Goal: Task Accomplishment & Management: Use online tool/utility

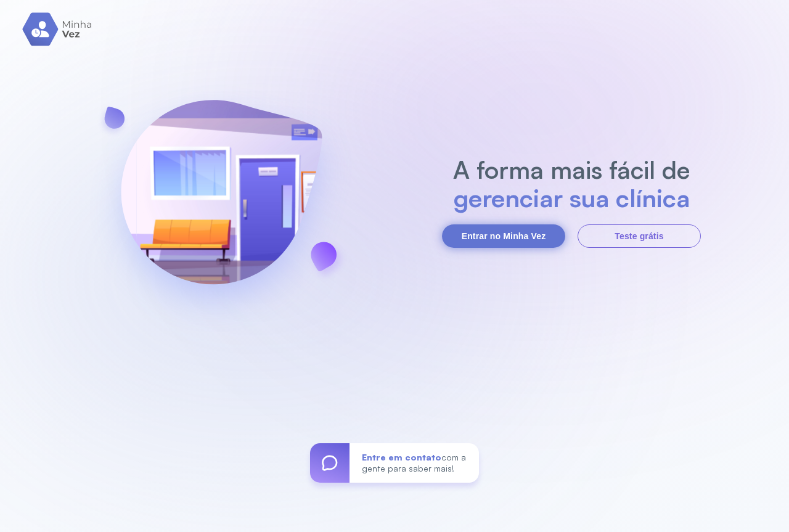
click at [494, 235] on button "Entrar no Minha Vez" at bounding box center [503, 235] width 123 height 23
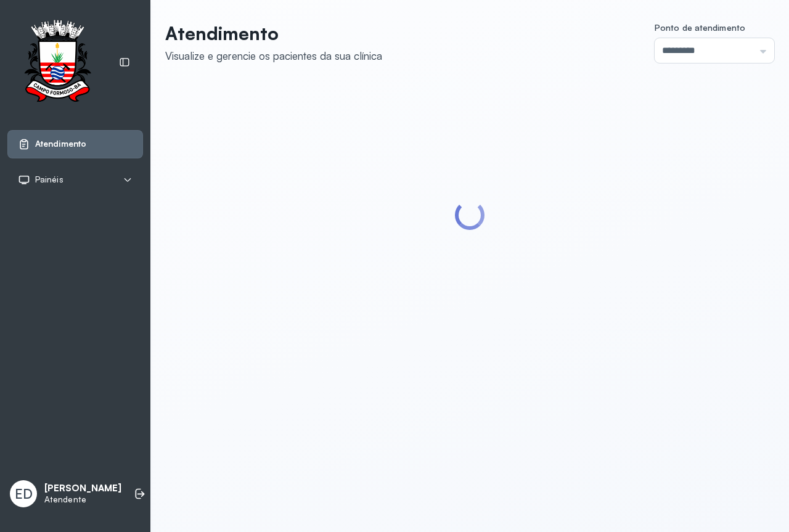
click at [326, 334] on div at bounding box center [469, 216] width 609 height 266
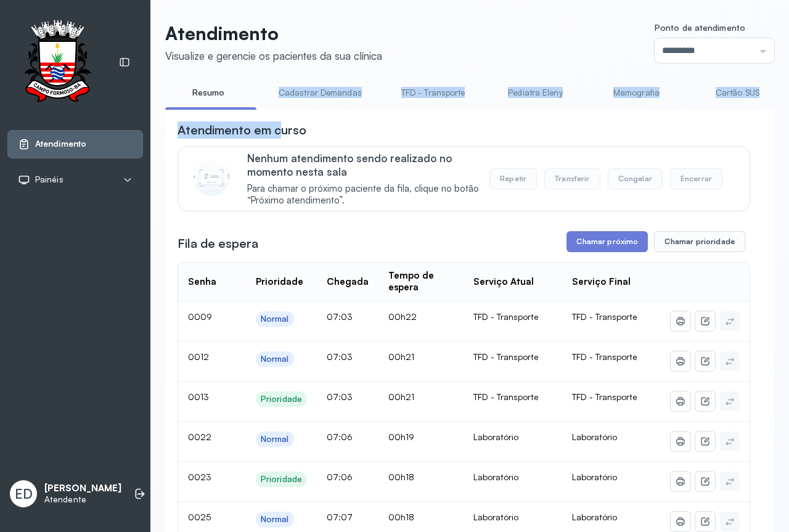
drag, startPoint x: 252, startPoint y: 107, endPoint x: 282, endPoint y: 117, distance: 31.6
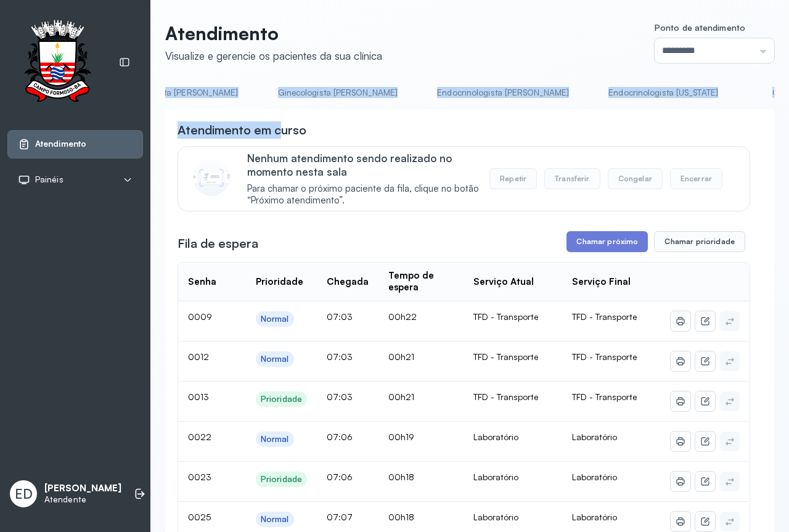
scroll to position [0, 1625]
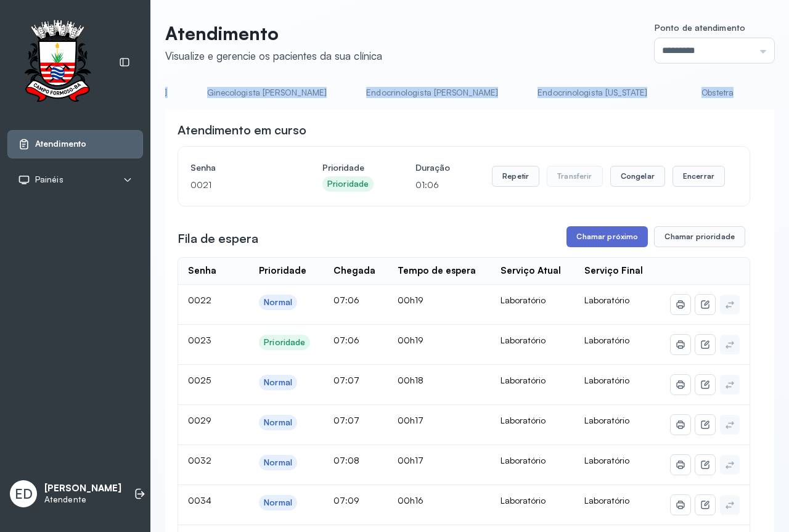
click at [622, 239] on button "Chamar próximo" at bounding box center [607, 236] width 81 height 21
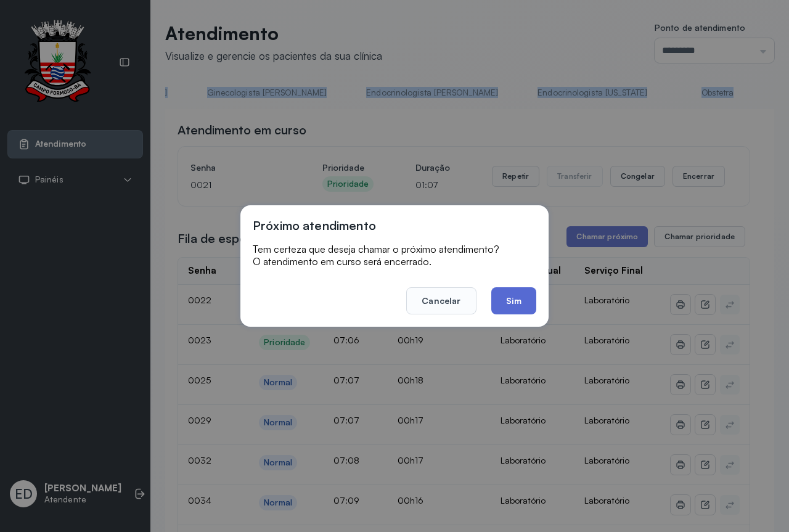
click at [523, 302] on button "Sim" at bounding box center [513, 300] width 45 height 27
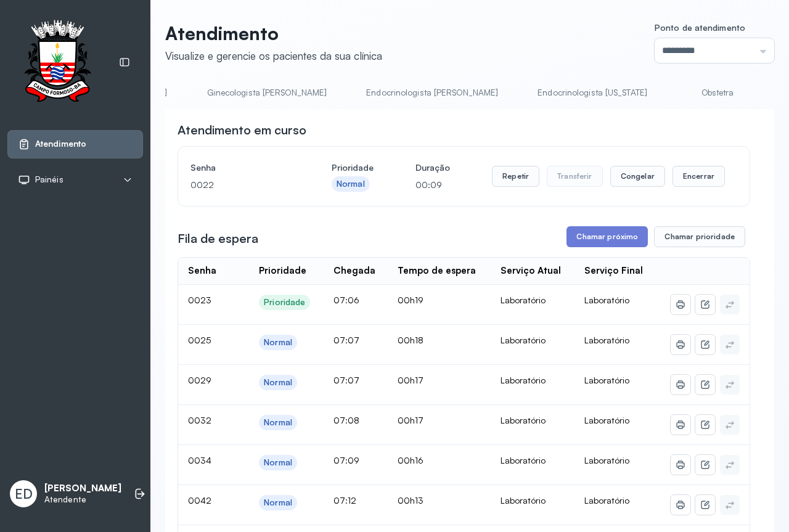
click at [525, 41] on header "Atendimento Visualize e gerencie os pacientes da sua clínica Ponto de atendimen…" at bounding box center [469, 42] width 609 height 41
click at [701, 182] on button "Encerrar" at bounding box center [699, 176] width 52 height 21
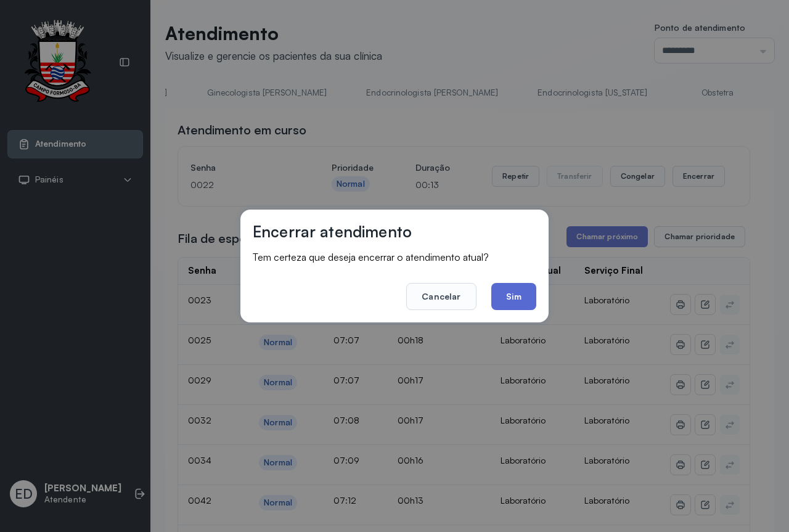
click at [523, 291] on button "Sim" at bounding box center [513, 296] width 45 height 27
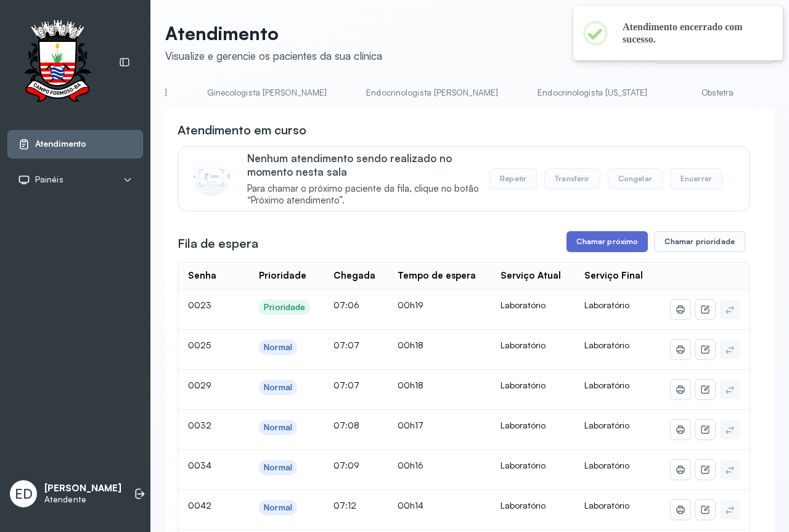
click at [620, 242] on button "Chamar próximo" at bounding box center [607, 241] width 81 height 21
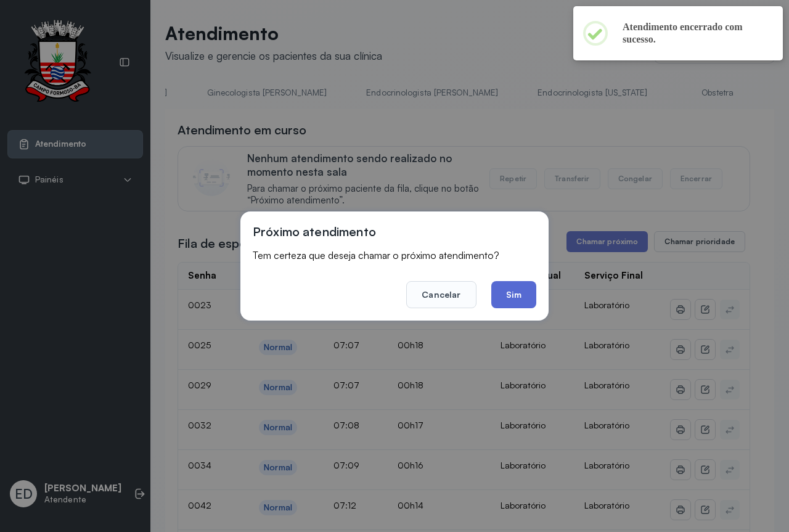
click at [516, 297] on button "Sim" at bounding box center [513, 294] width 45 height 27
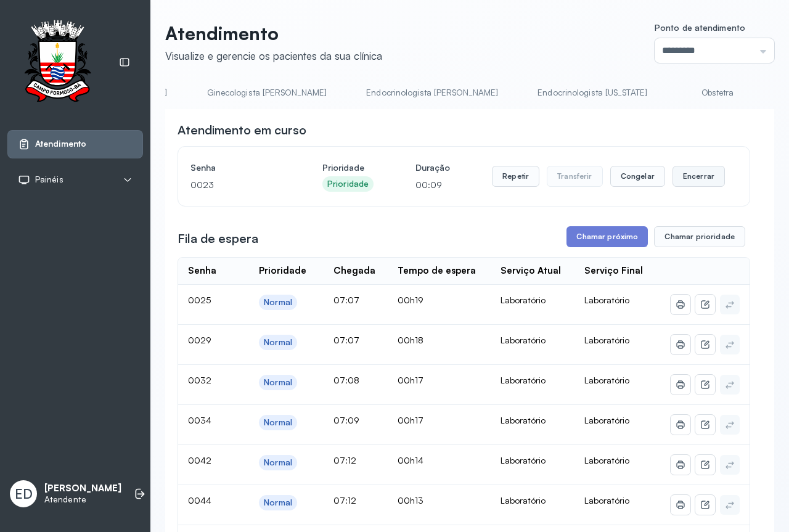
click at [693, 181] on button "Encerrar" at bounding box center [699, 176] width 52 height 21
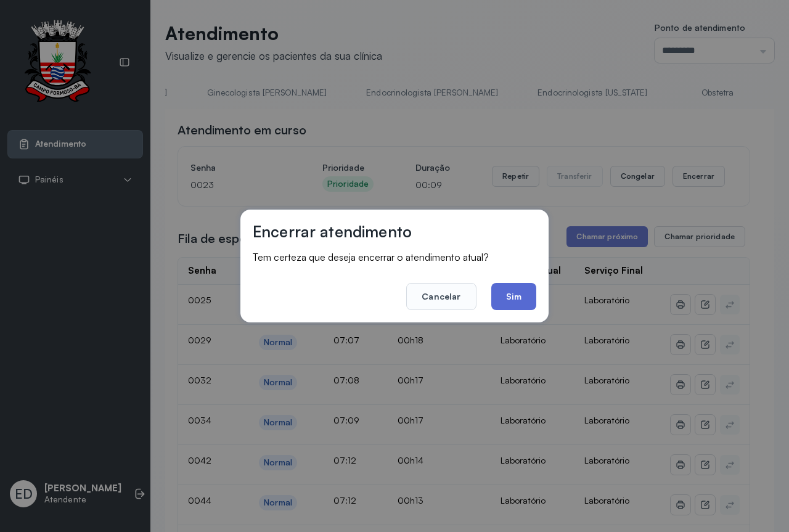
click at [516, 298] on button "Sim" at bounding box center [513, 296] width 45 height 27
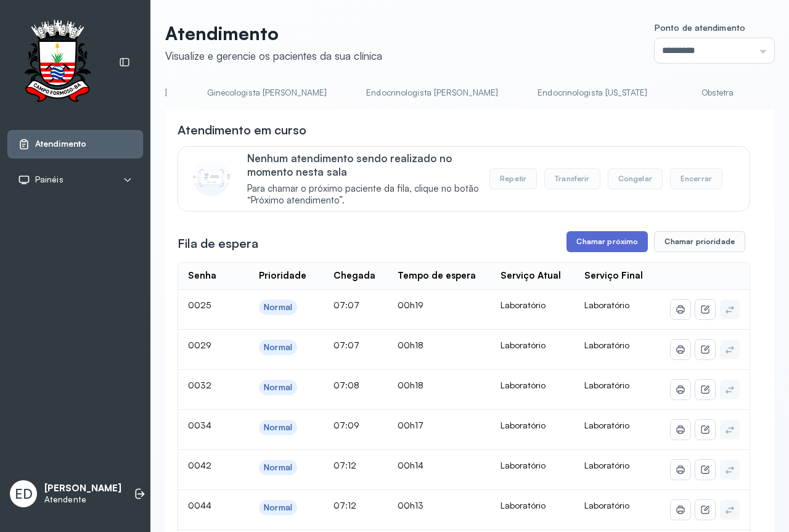
click at [596, 252] on button "Chamar próximo" at bounding box center [607, 241] width 81 height 21
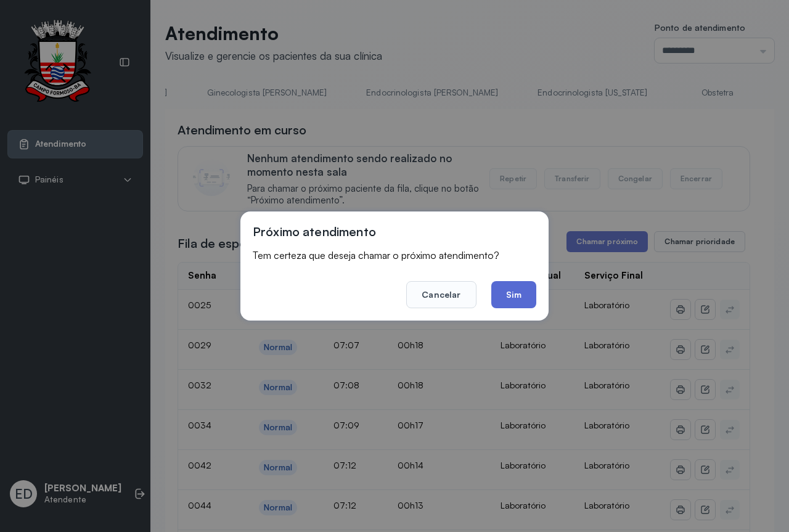
click at [515, 302] on button "Sim" at bounding box center [513, 294] width 45 height 27
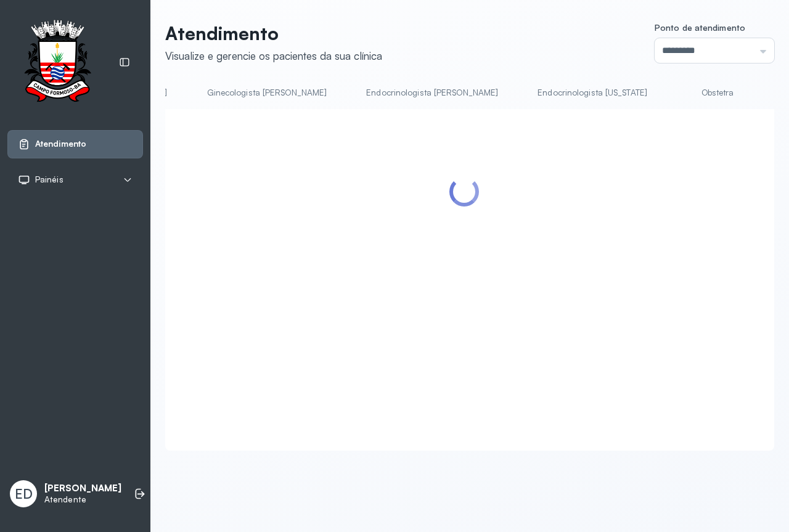
click at [490, 57] on header "Atendimento Visualize e gerencie os pacientes da sua clínica Ponto de atendimen…" at bounding box center [469, 42] width 609 height 41
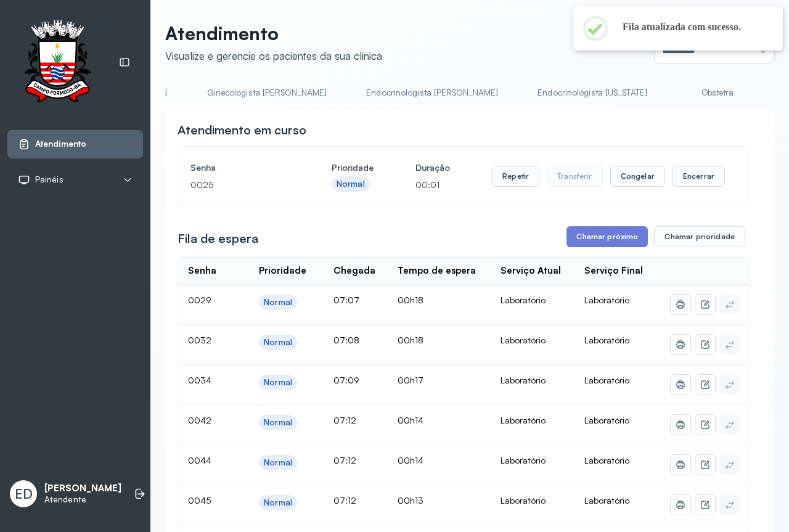
drag, startPoint x: 678, startPoint y: 106, endPoint x: 583, endPoint y: 113, distance: 95.8
click at [587, 110] on div "Resumo Cadastrar Demandas TFD - Transporte Pediatra Eleny Mamografia Cartão SUS…" at bounding box center [469, 97] width 609 height 28
click at [560, 109] on li "Ortopedista [PERSON_NAME]" at bounding box center [635, 97] width 150 height 28
drag, startPoint x: 363, startPoint y: 109, endPoint x: 356, endPoint y: 110, distance: 6.4
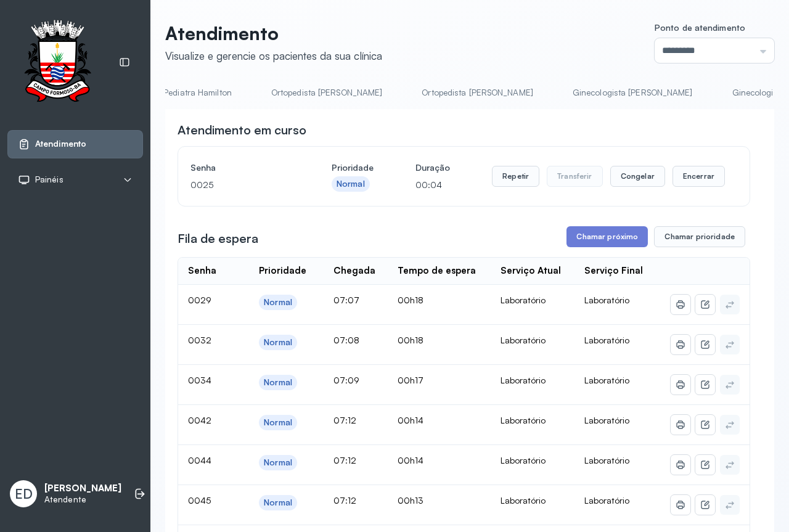
click at [361, 109] on div "Resumo Cadastrar Demandas TFD - Transporte Pediatra Eleny Mamografia Cartão SUS…" at bounding box center [469, 97] width 609 height 28
drag, startPoint x: 353, startPoint y: 114, endPoint x: 427, endPoint y: 106, distance: 75.0
click at [709, 60] on input "*********" at bounding box center [715, 50] width 120 height 25
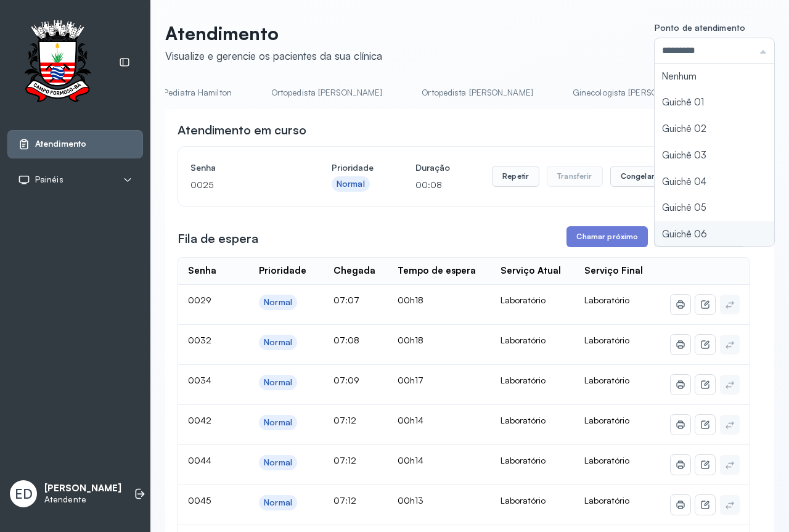
type input "*********"
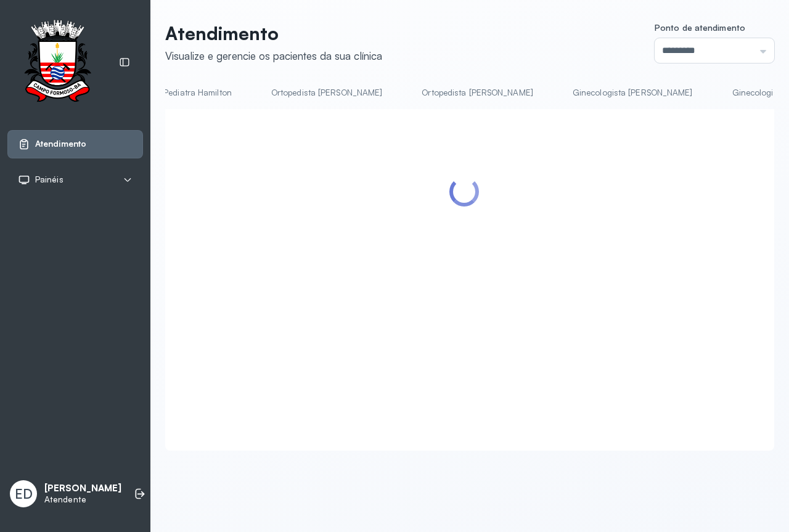
click at [526, 20] on div "Atendimento Visualize e gerencie os pacientes da sua clínica Ponto de atendimen…" at bounding box center [469, 242] width 639 height 485
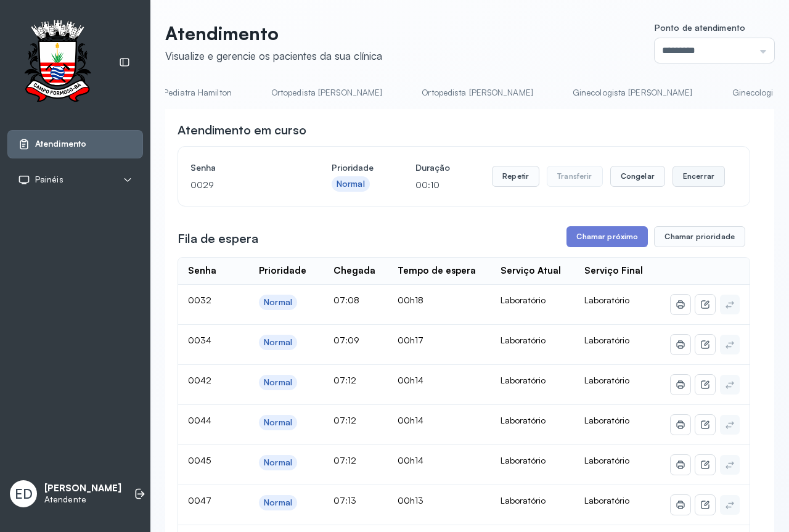
click at [697, 176] on button "Encerrar" at bounding box center [699, 176] width 52 height 21
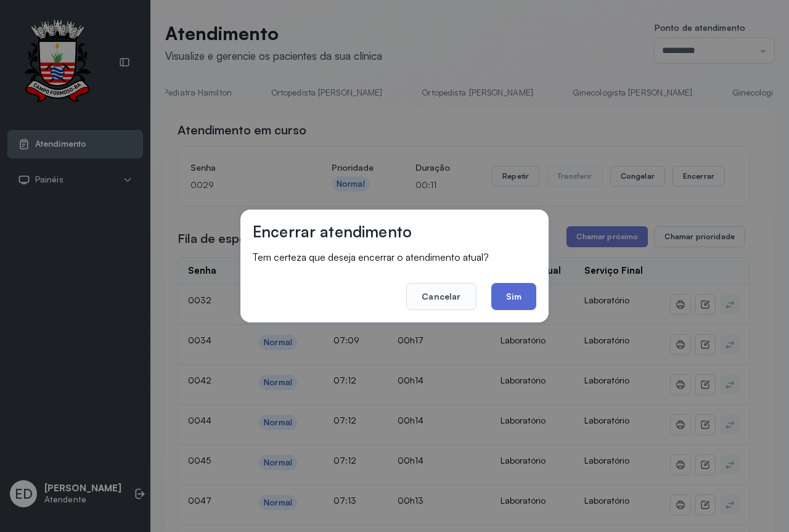
click at [515, 298] on button "Sim" at bounding box center [513, 296] width 45 height 27
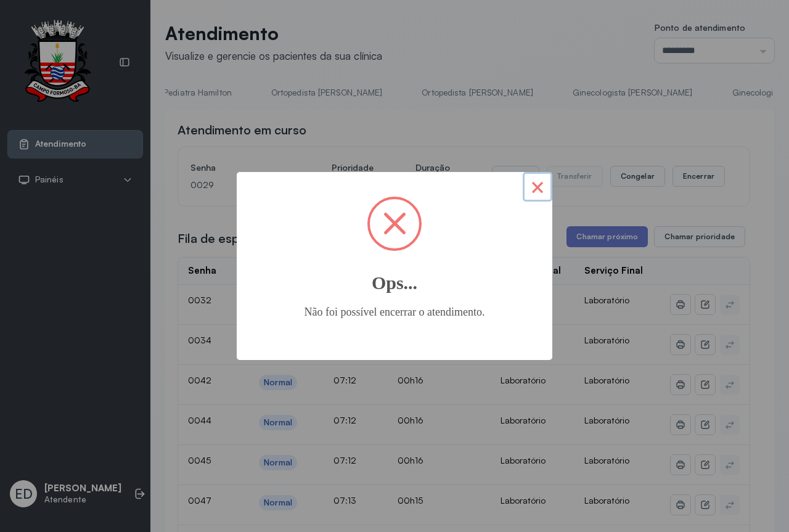
click at [540, 189] on button "×" at bounding box center [538, 187] width 30 height 30
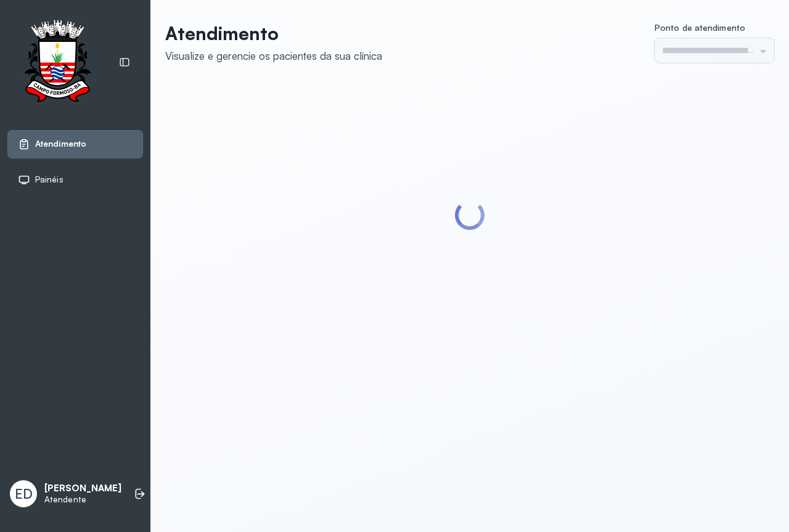
type input "*********"
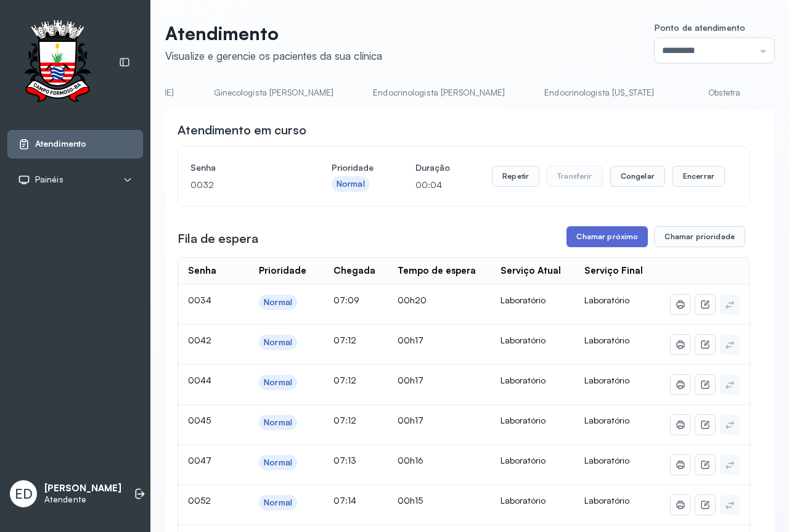
click at [618, 242] on button "Chamar próximo" at bounding box center [607, 236] width 81 height 21
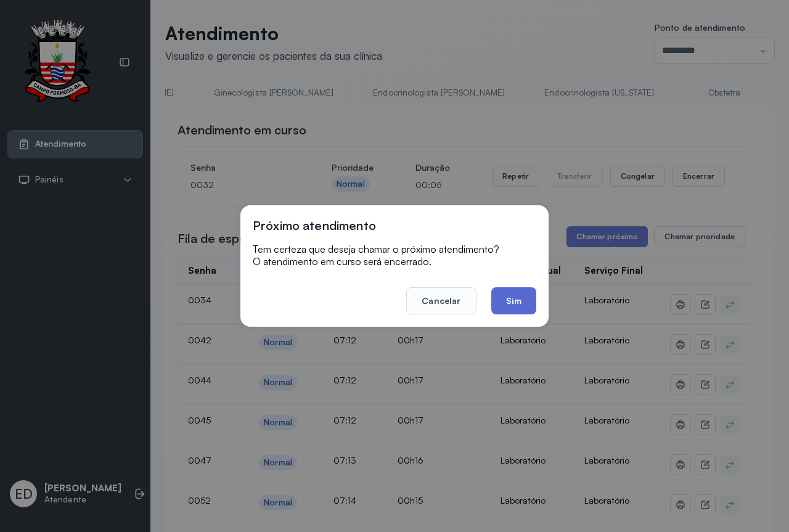
click at [520, 303] on button "Sim" at bounding box center [513, 300] width 45 height 27
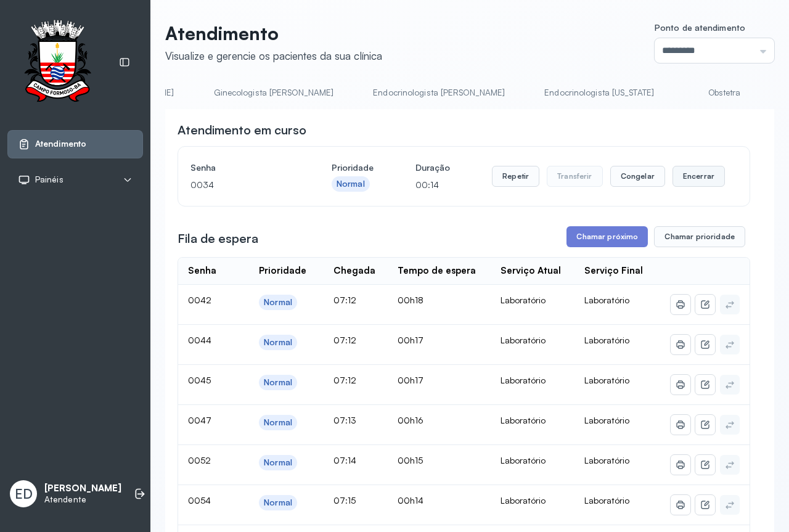
click at [695, 176] on button "Encerrar" at bounding box center [699, 176] width 52 height 21
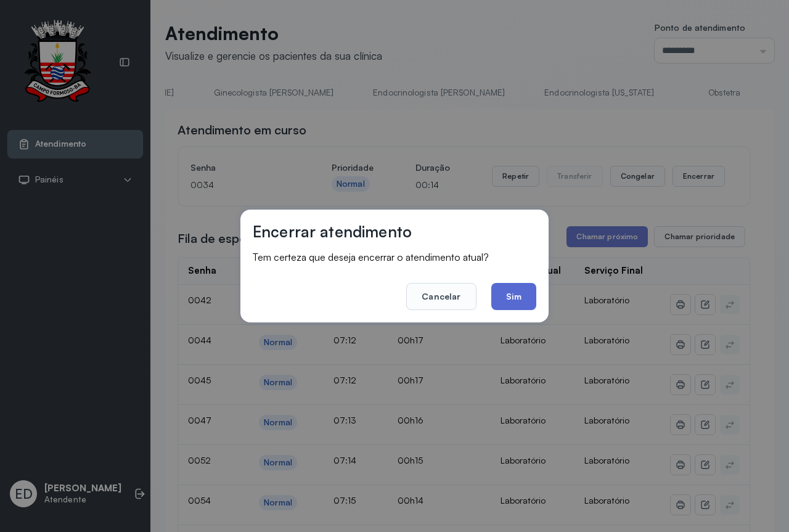
click at [519, 289] on button "Sim" at bounding box center [513, 296] width 45 height 27
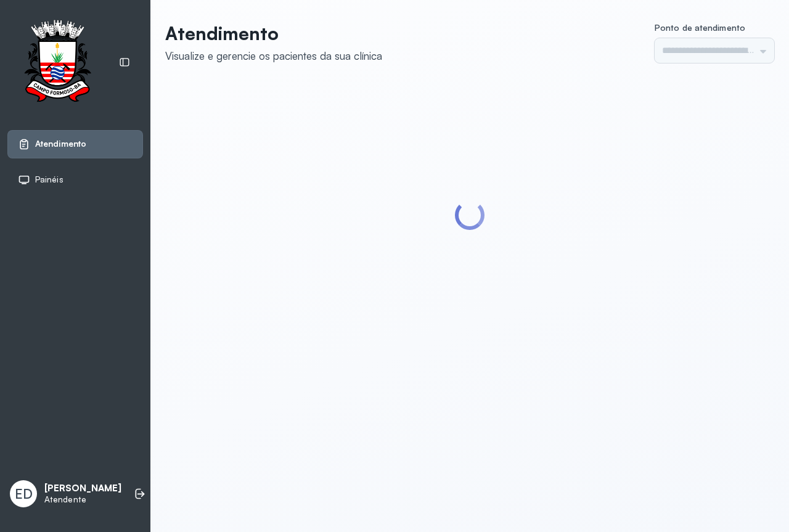
type input "*********"
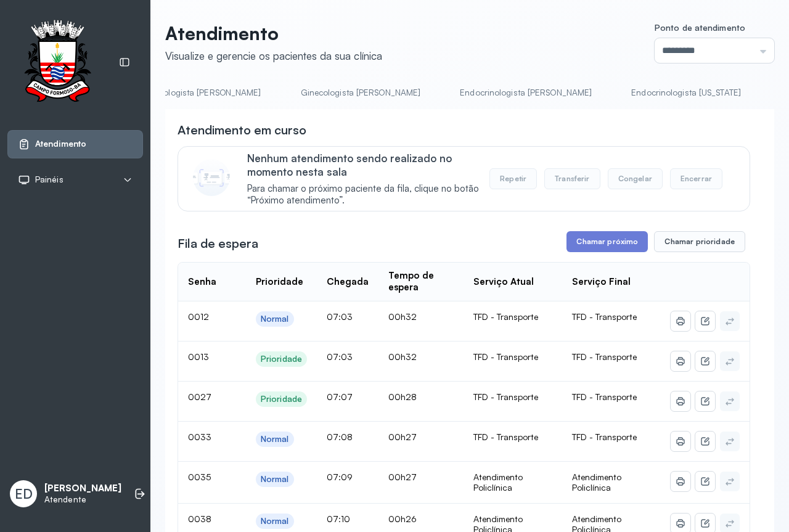
scroll to position [0, 1625]
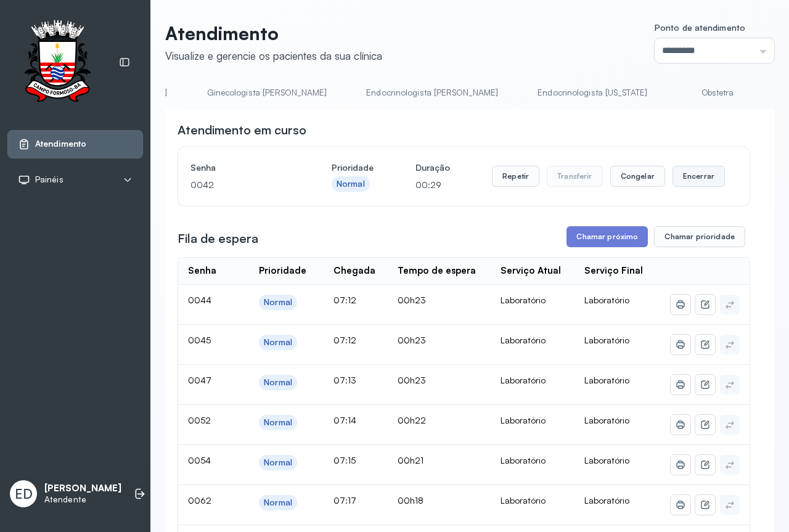
click at [698, 181] on button "Encerrar" at bounding box center [699, 176] width 52 height 21
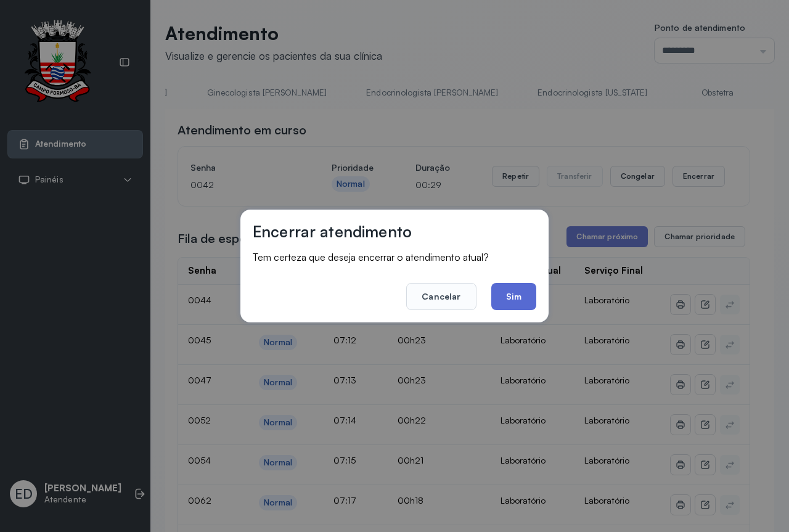
click at [502, 304] on button "Sim" at bounding box center [513, 296] width 45 height 27
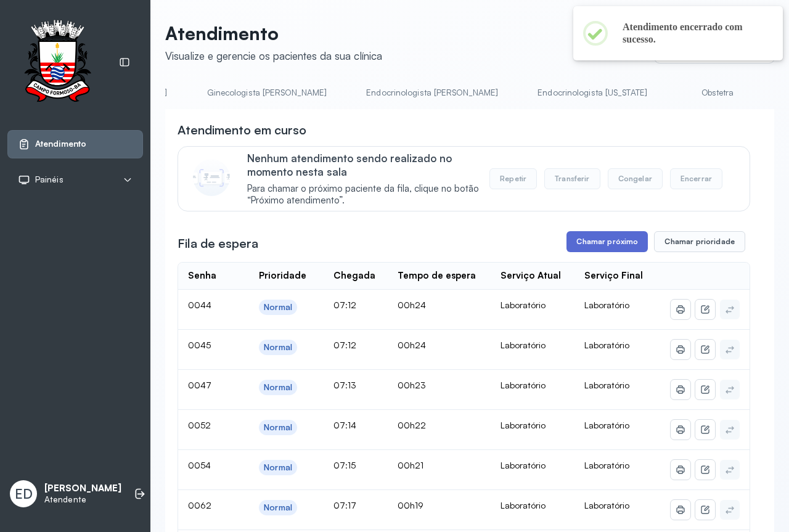
click at [605, 239] on button "Chamar próximo" at bounding box center [607, 241] width 81 height 21
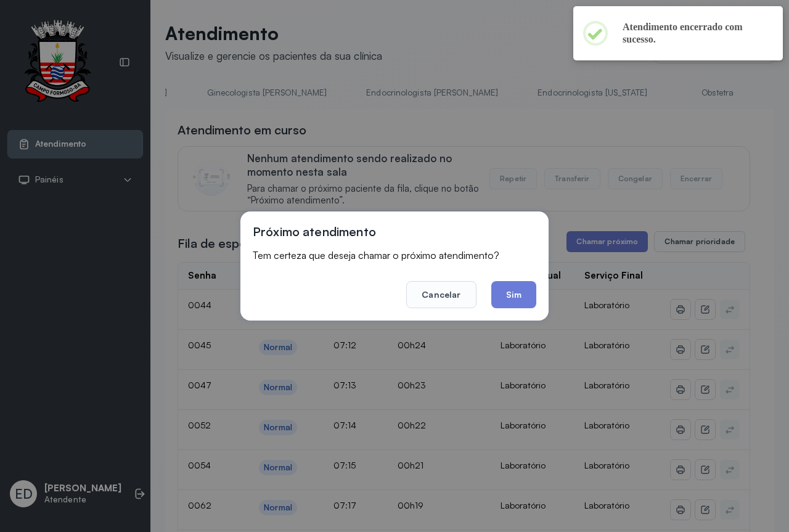
click at [508, 297] on button "Sim" at bounding box center [513, 294] width 45 height 27
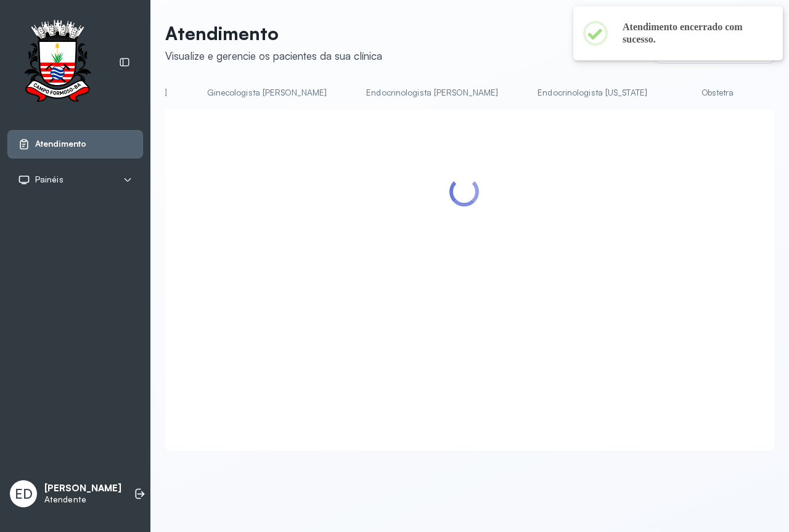
click at [502, 43] on header "Atendimento Visualize e gerencie os pacientes da sua clínica Ponto de atendimen…" at bounding box center [469, 42] width 609 height 41
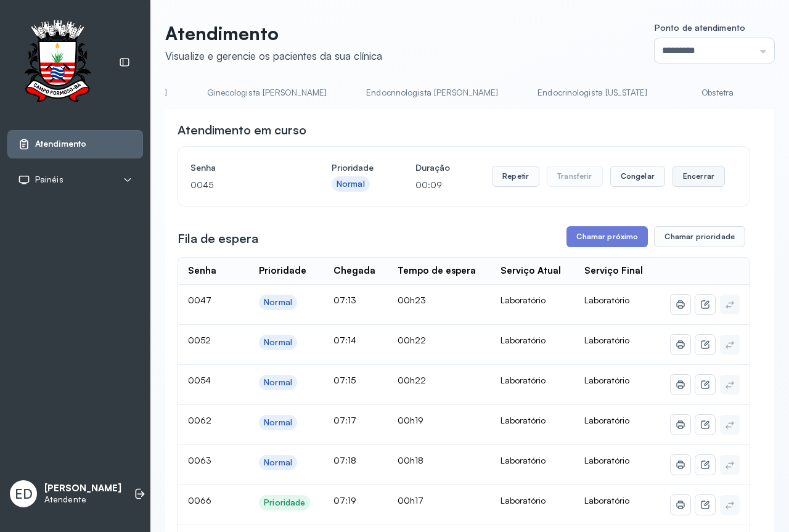
click at [702, 184] on button "Encerrar" at bounding box center [699, 176] width 52 height 21
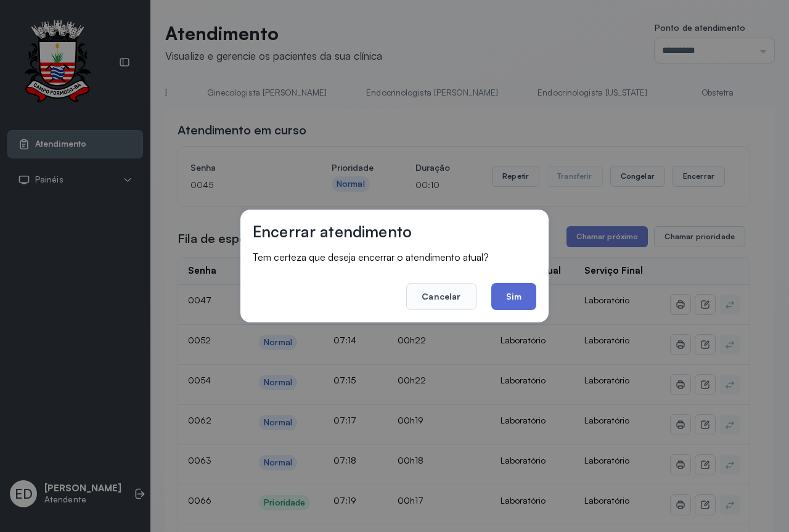
click at [509, 292] on button "Sim" at bounding box center [513, 296] width 45 height 27
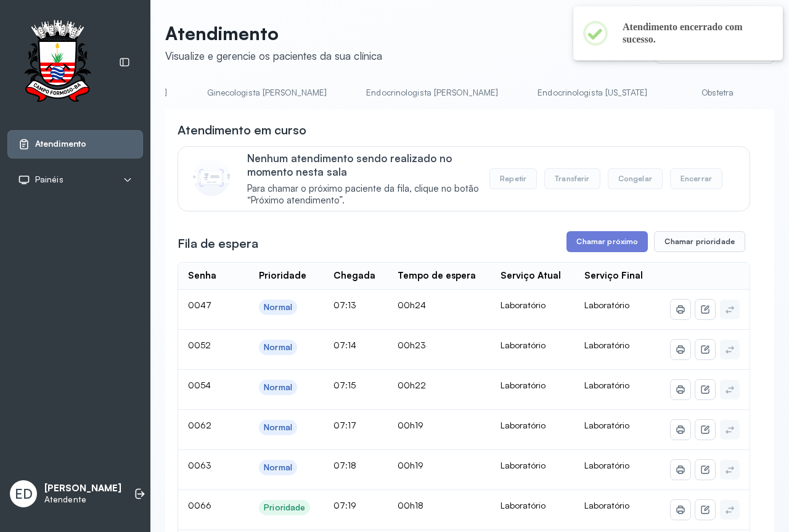
click at [608, 242] on button "Chamar próximo" at bounding box center [607, 241] width 81 height 21
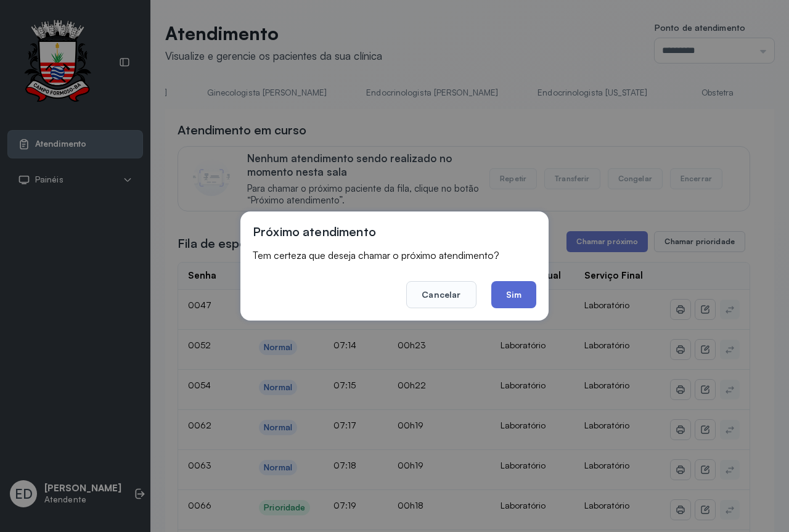
click at [525, 293] on button "Sim" at bounding box center [513, 294] width 45 height 27
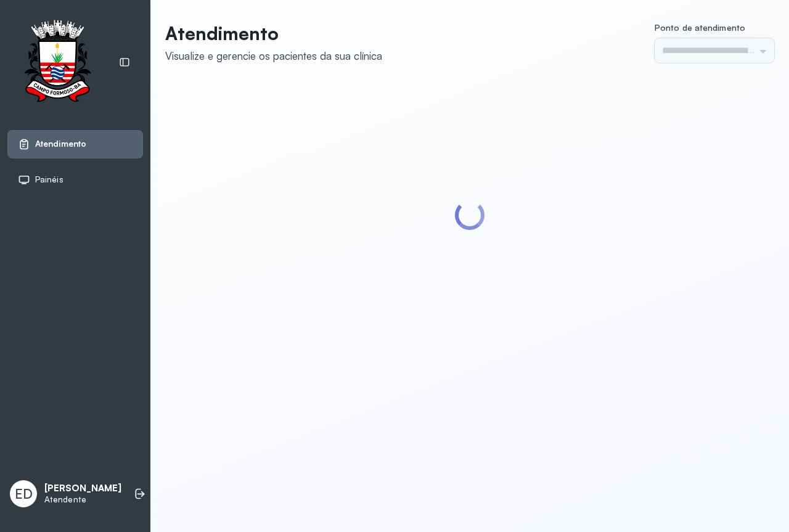
type input "*********"
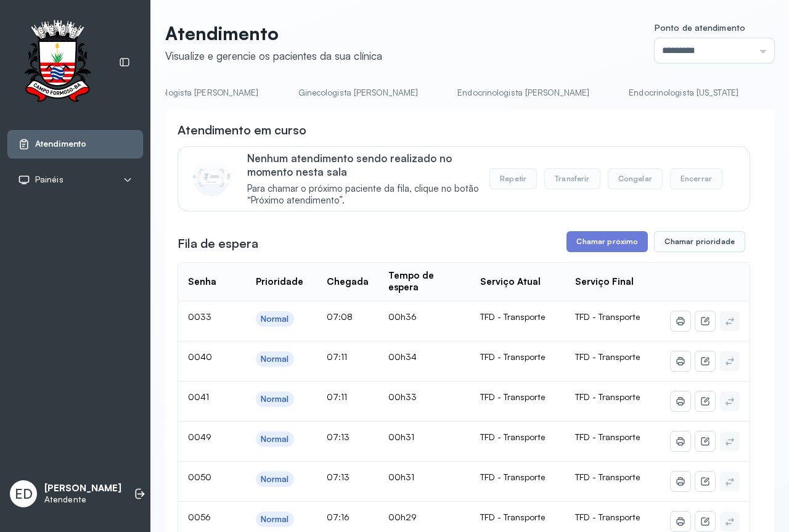
scroll to position [0, 1625]
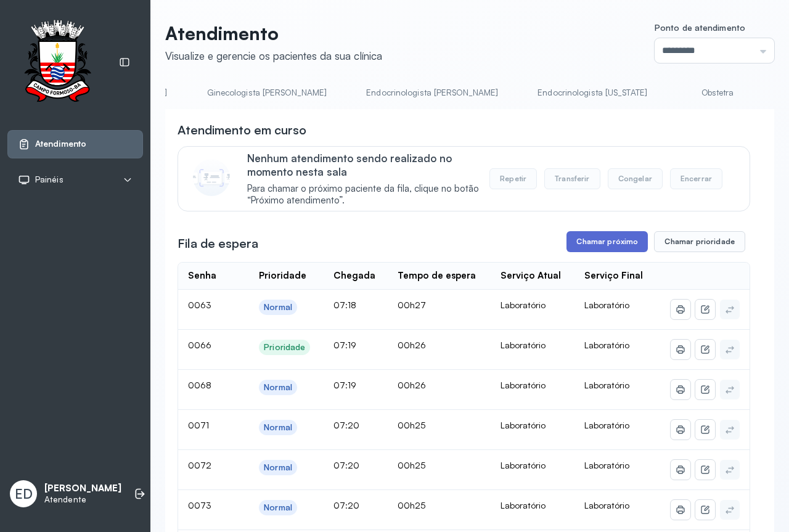
click at [617, 242] on button "Chamar próximo" at bounding box center [607, 241] width 81 height 21
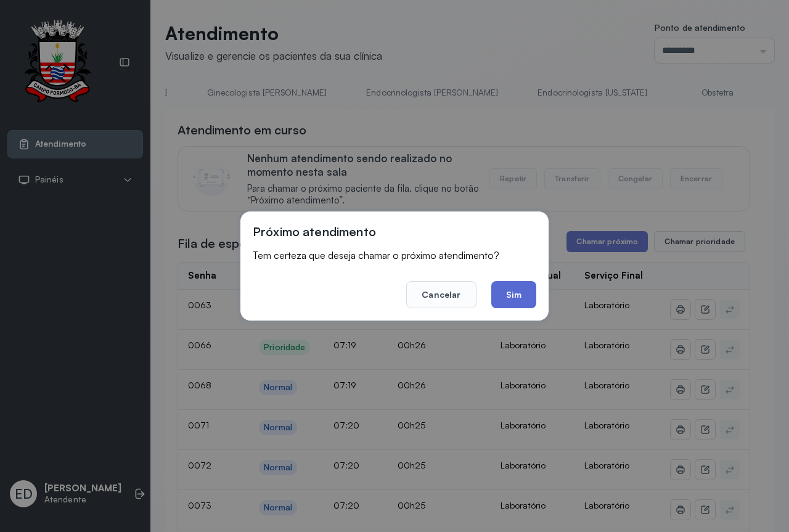
click at [525, 297] on button "Sim" at bounding box center [513, 294] width 45 height 27
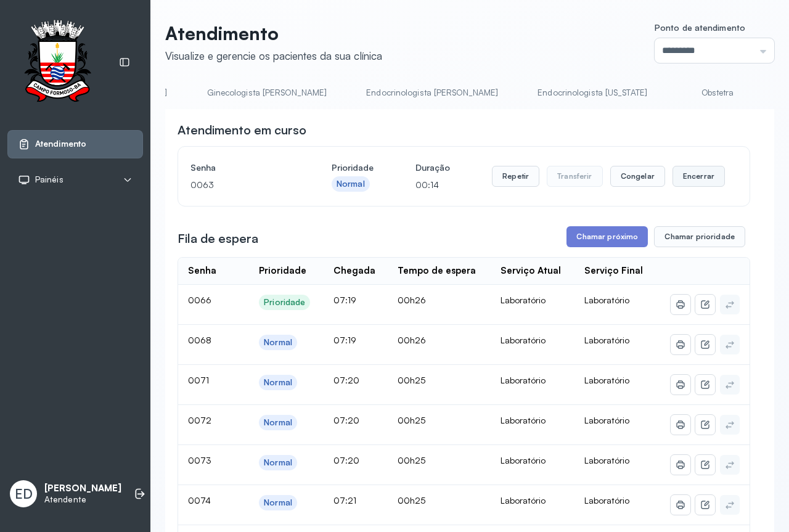
click at [689, 177] on button "Encerrar" at bounding box center [699, 176] width 52 height 21
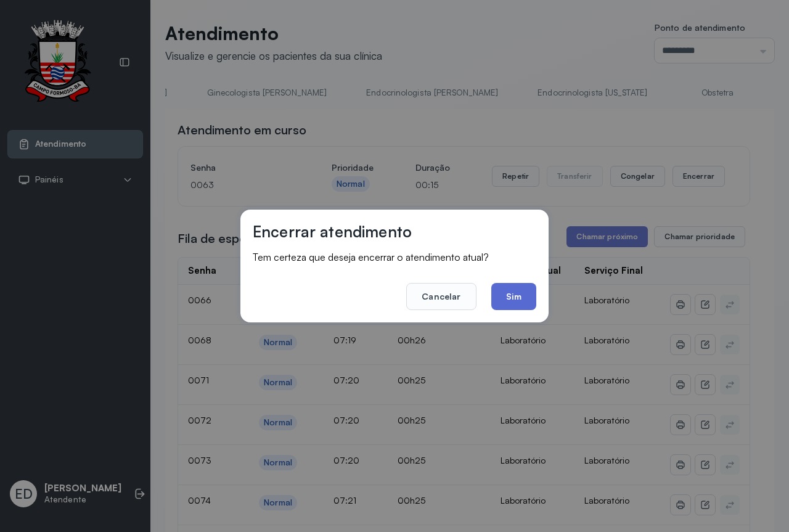
click at [514, 300] on button "Sim" at bounding box center [513, 296] width 45 height 27
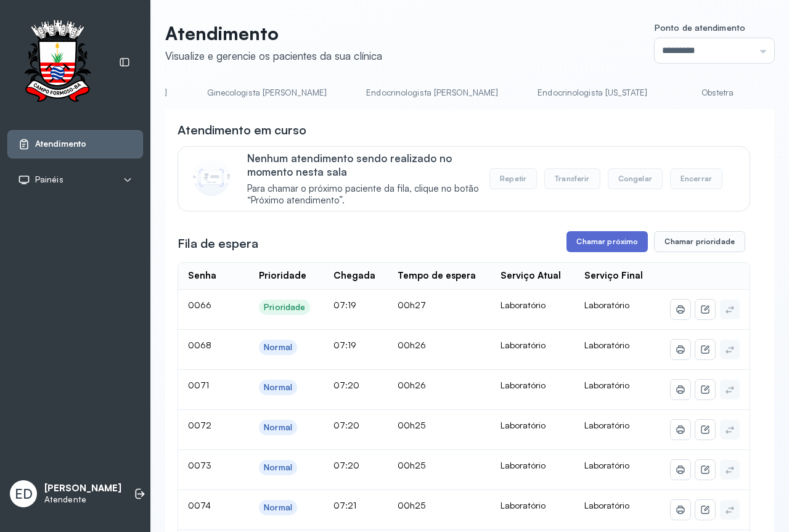
click at [618, 240] on button "Chamar próximo" at bounding box center [607, 241] width 81 height 21
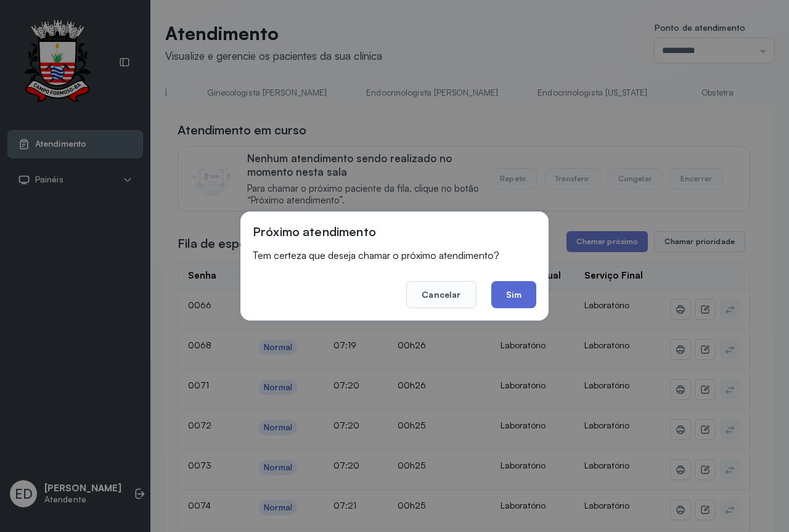
click at [506, 289] on button "Sim" at bounding box center [513, 294] width 45 height 27
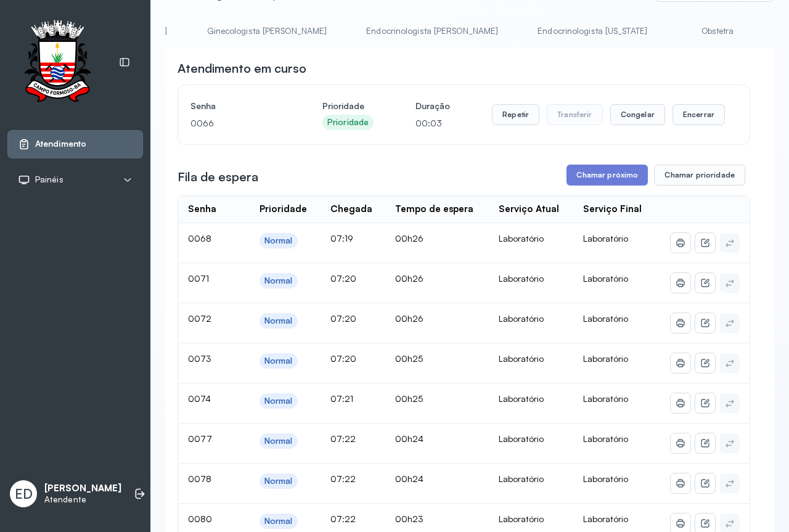
scroll to position [0, 0]
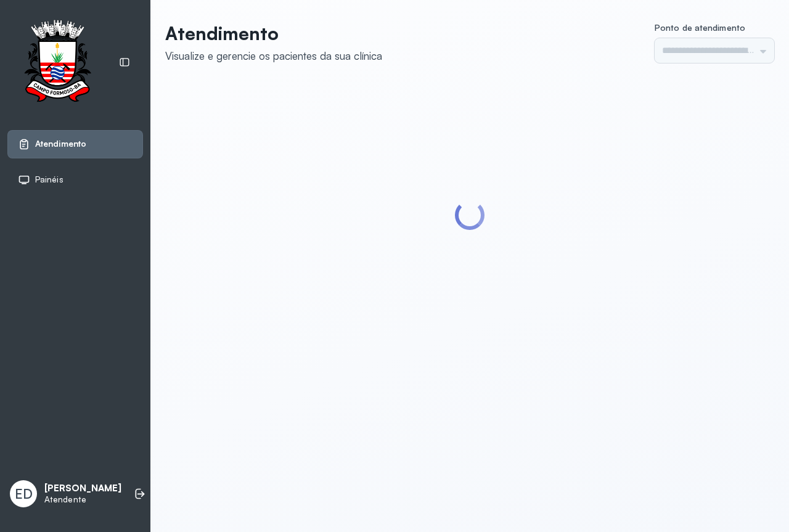
type input "*********"
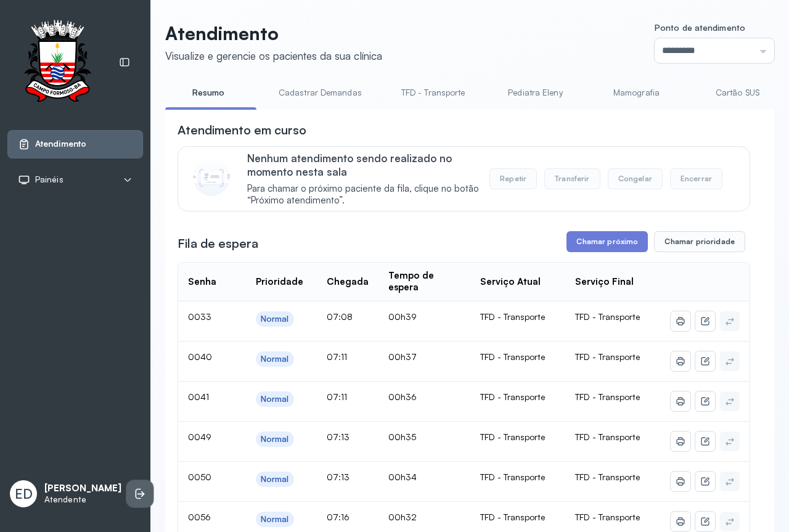
click at [127, 481] on li at bounding box center [139, 493] width 27 height 27
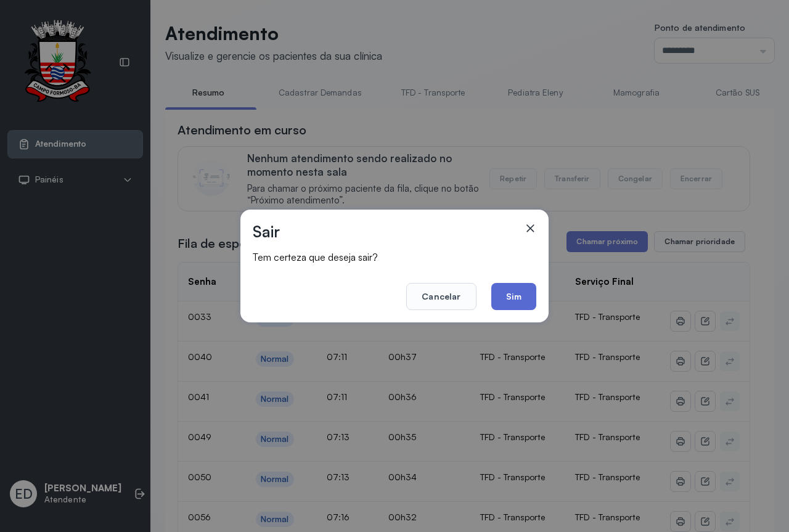
click at [528, 297] on button "Sim" at bounding box center [513, 296] width 45 height 27
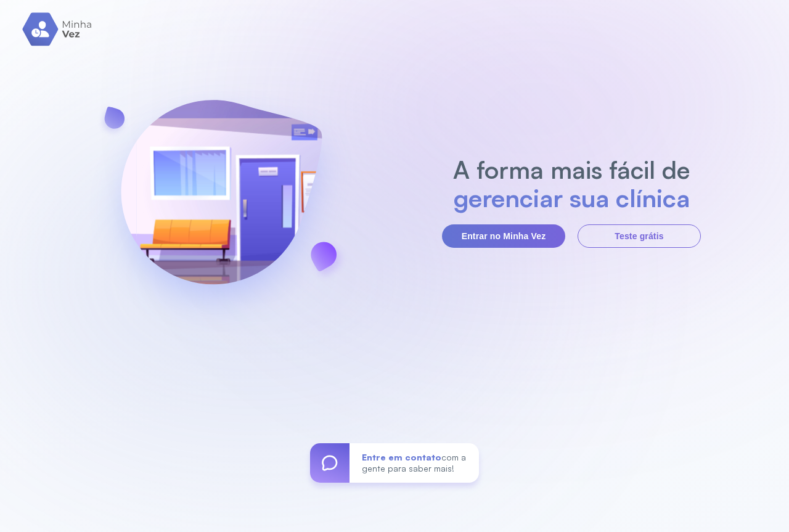
click at [493, 248] on div "A forma mais fácil de gerenciar sua clínica Entrar no Minha Vez Teste grátis En…" at bounding box center [394, 266] width 789 height 532
click at [496, 232] on button "Entrar no Minha Vez" at bounding box center [503, 235] width 123 height 23
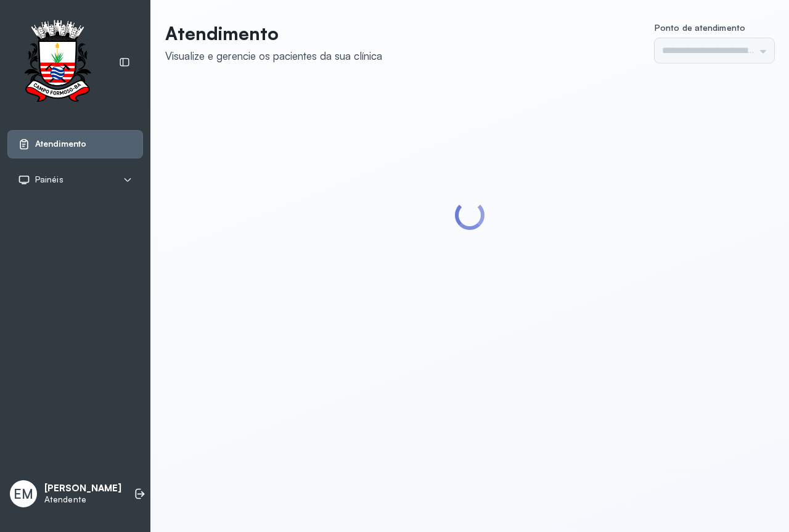
type input "*********"
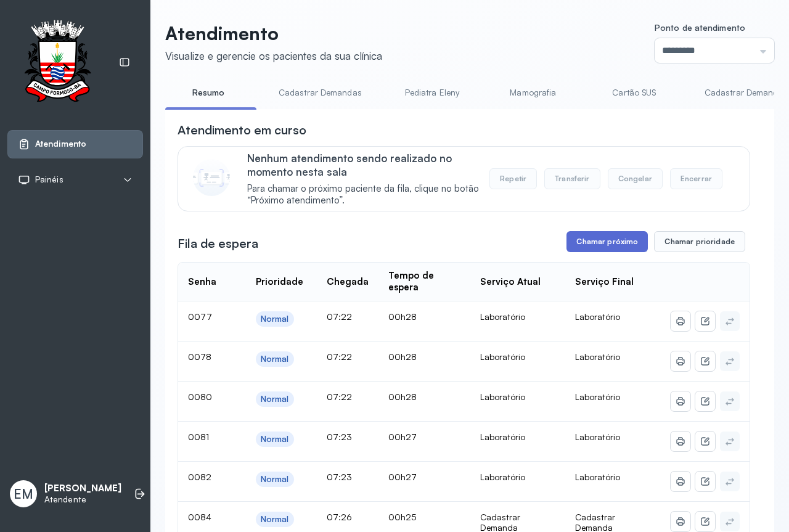
click at [609, 245] on button "Chamar próximo" at bounding box center [607, 241] width 81 height 21
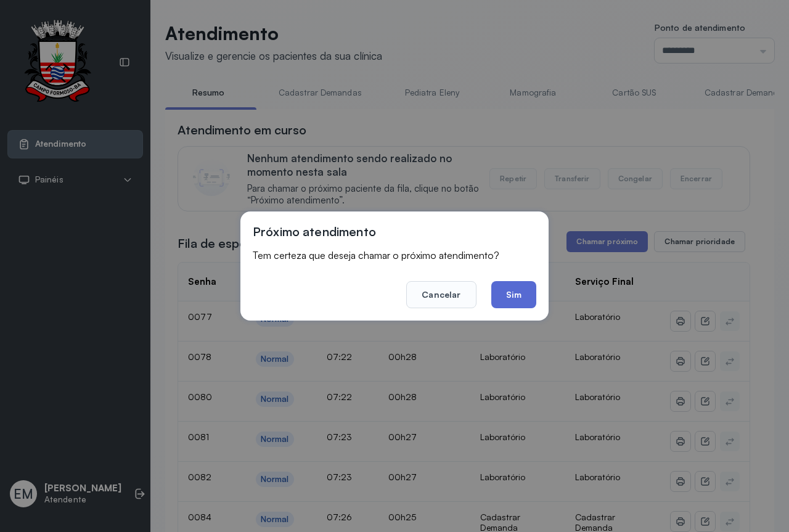
click at [510, 287] on button "Sim" at bounding box center [513, 294] width 45 height 27
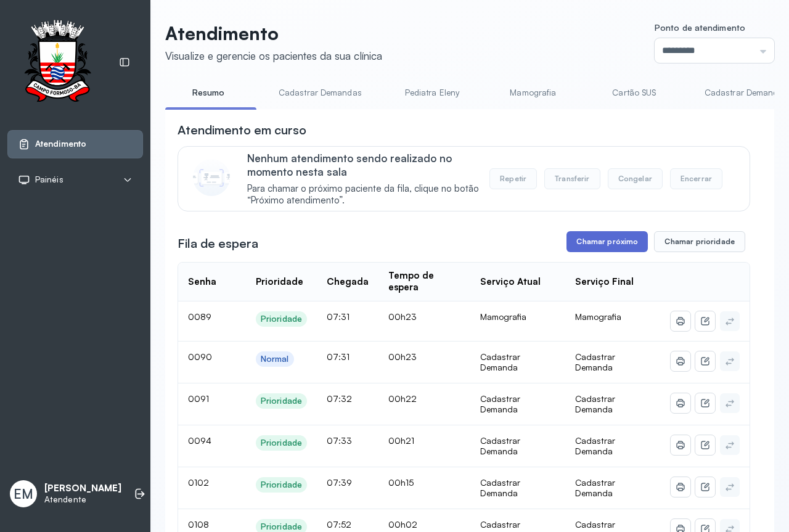
click at [634, 252] on button "Chamar próximo" at bounding box center [607, 241] width 81 height 21
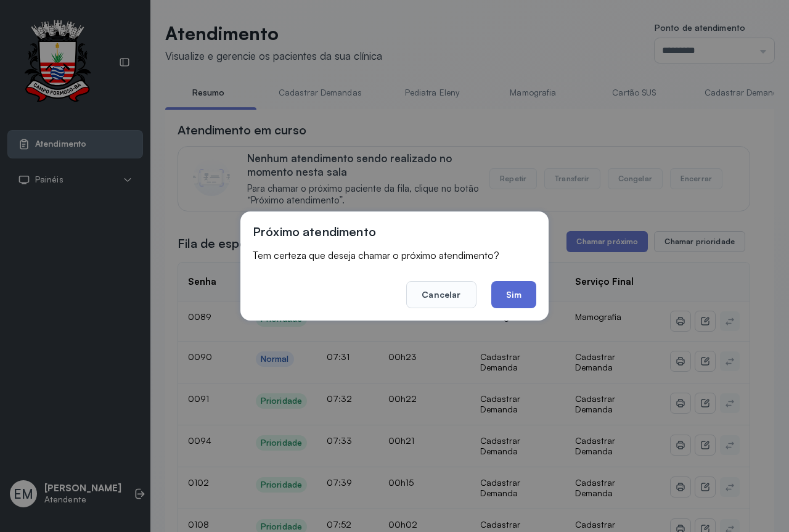
click at [507, 292] on button "Sim" at bounding box center [513, 294] width 45 height 27
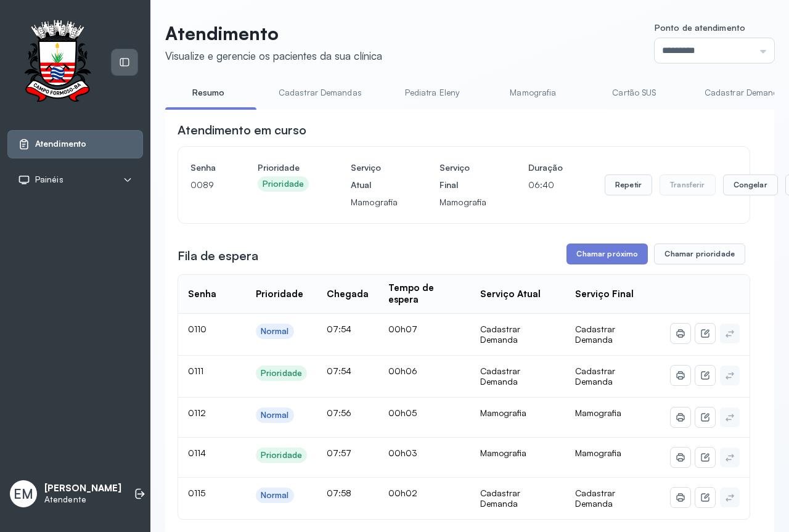
click at [120, 60] on icon at bounding box center [124, 62] width 11 height 11
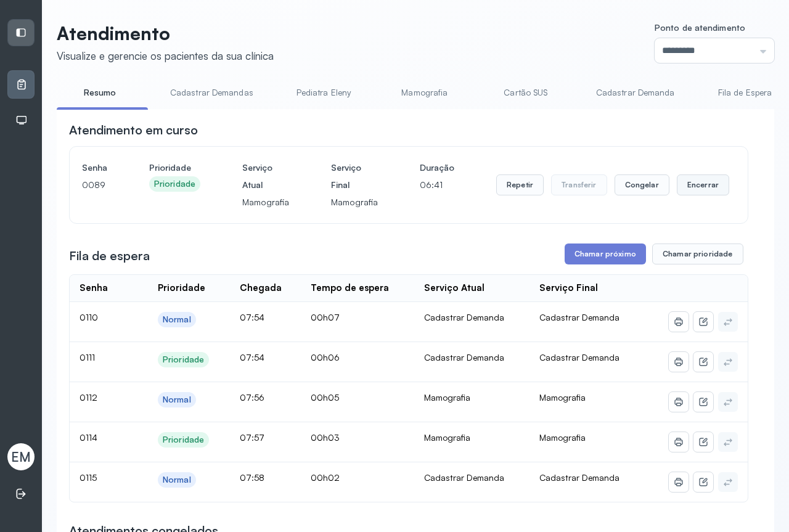
click at [696, 194] on button "Encerrar" at bounding box center [703, 184] width 52 height 21
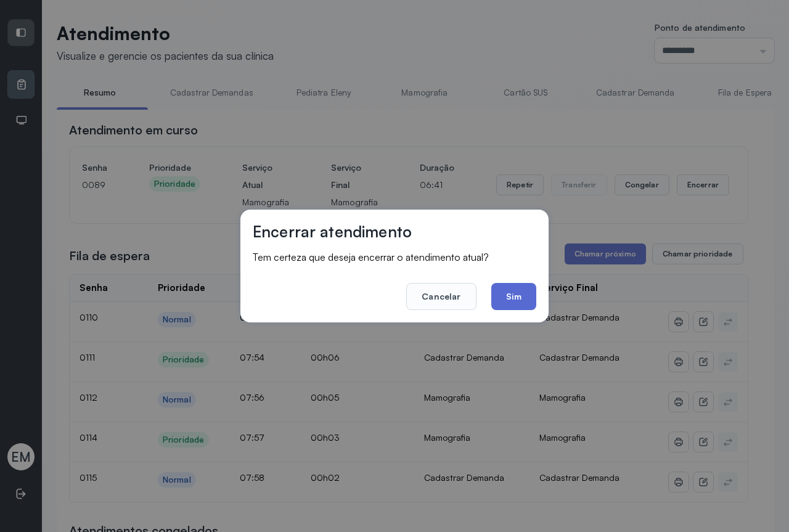
click at [522, 294] on button "Sim" at bounding box center [513, 296] width 45 height 27
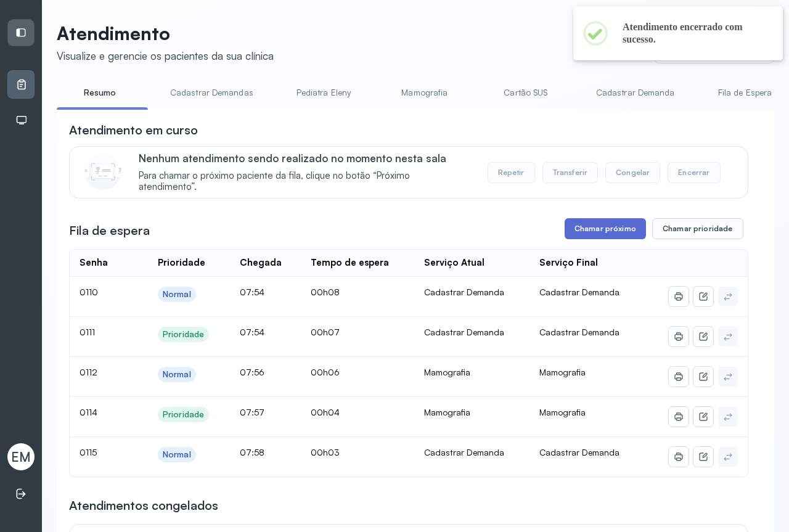
click at [585, 237] on button "Chamar próximo" at bounding box center [605, 228] width 81 height 21
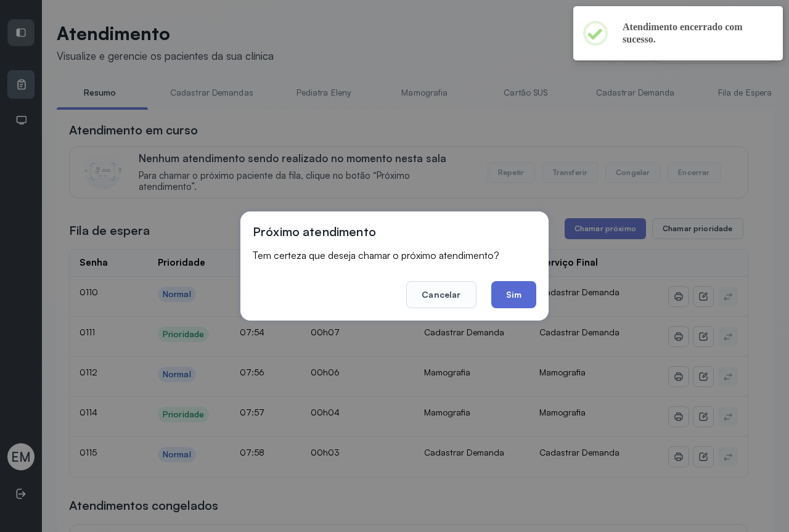
click at [507, 302] on button "Sim" at bounding box center [513, 294] width 45 height 27
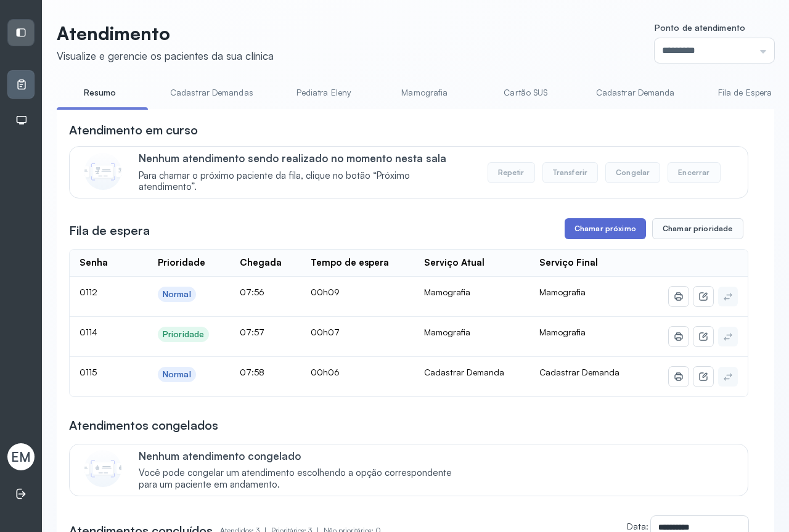
click at [598, 239] on button "Chamar próximo" at bounding box center [605, 228] width 81 height 21
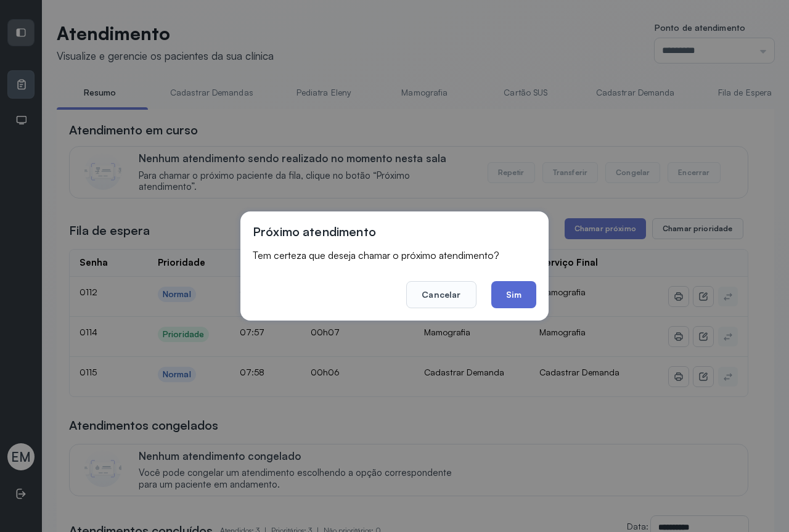
click at [510, 295] on button "Sim" at bounding box center [513, 294] width 45 height 27
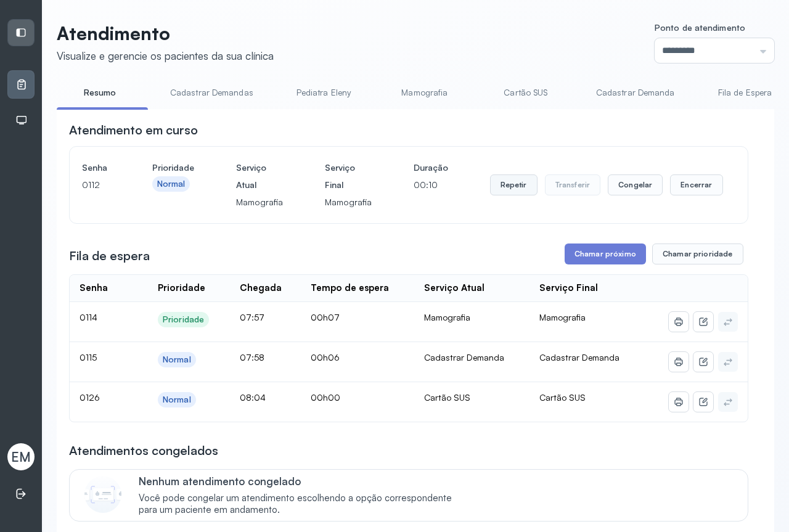
click at [510, 195] on button "Repetir" at bounding box center [513, 184] width 47 height 21
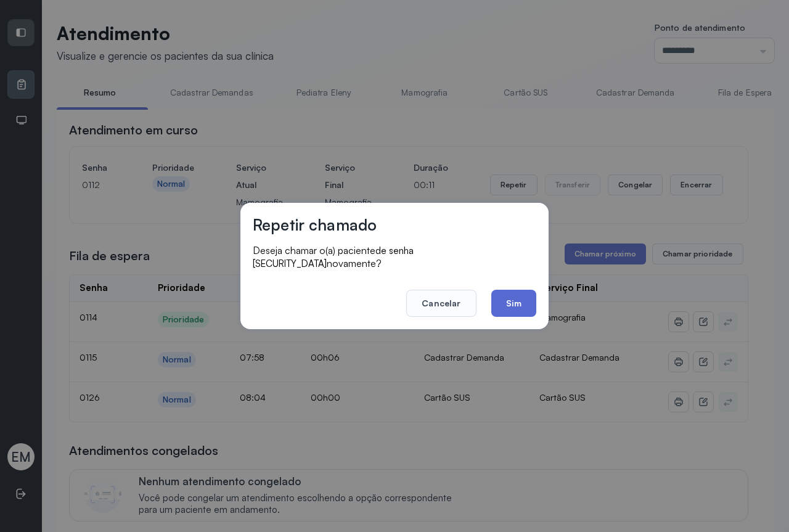
click at [496, 298] on button "Sim" at bounding box center [513, 303] width 45 height 27
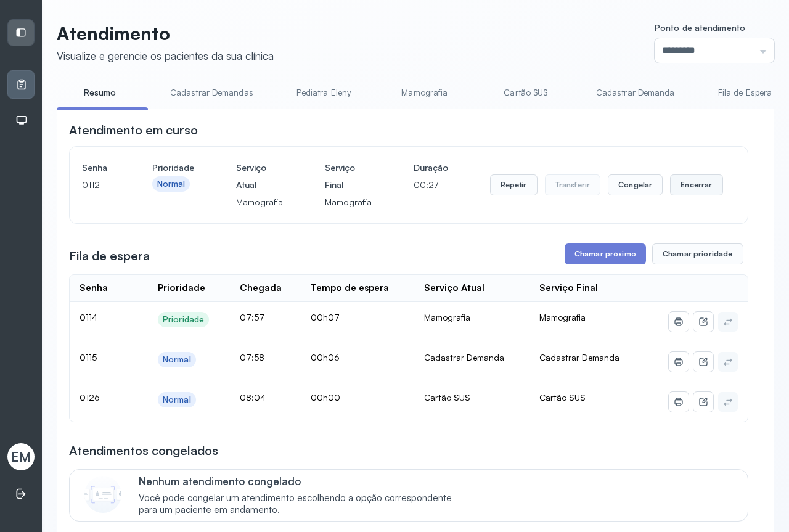
click at [692, 190] on button "Encerrar" at bounding box center [696, 184] width 52 height 21
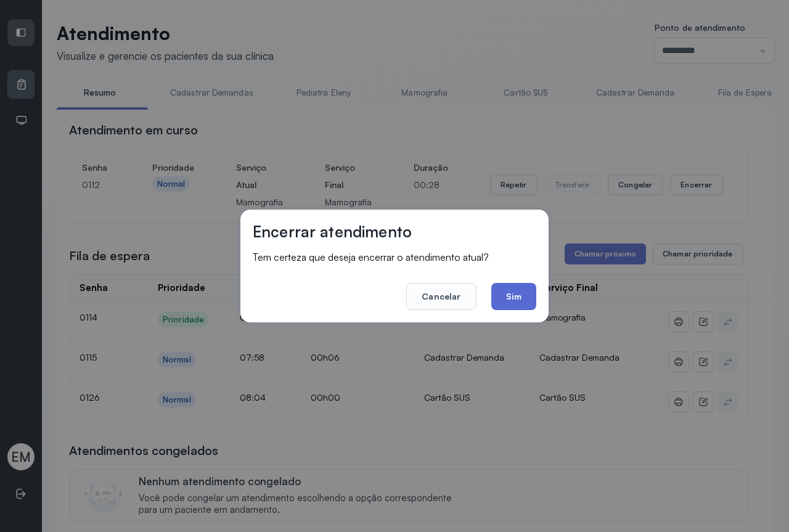
click at [517, 293] on button "Sim" at bounding box center [513, 296] width 45 height 27
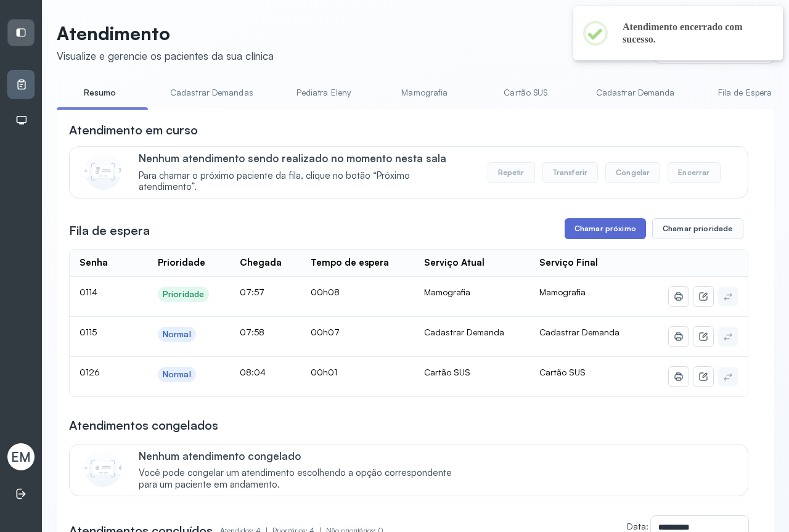
click at [611, 232] on button "Chamar próximo" at bounding box center [605, 228] width 81 height 21
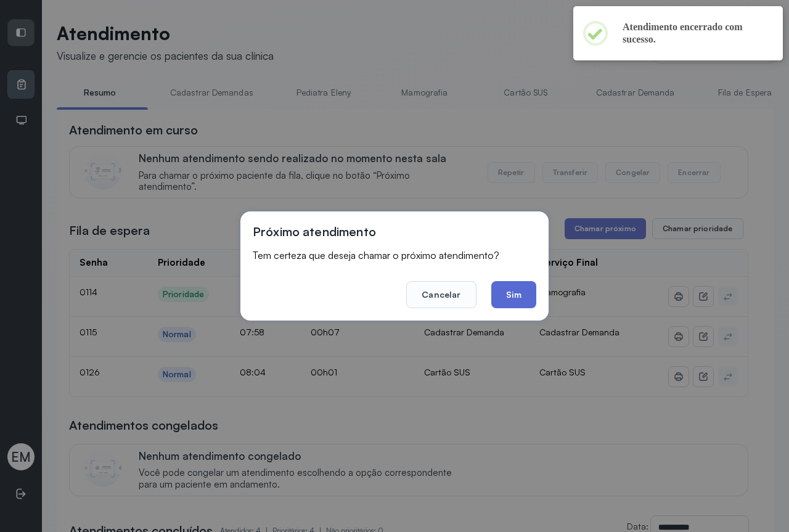
click at [509, 299] on button "Sim" at bounding box center [513, 294] width 45 height 27
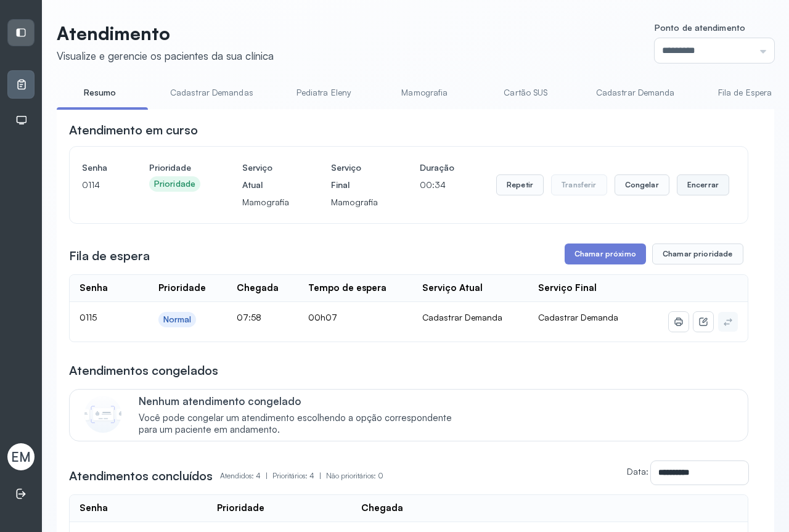
click at [692, 184] on button "Encerrar" at bounding box center [703, 184] width 52 height 21
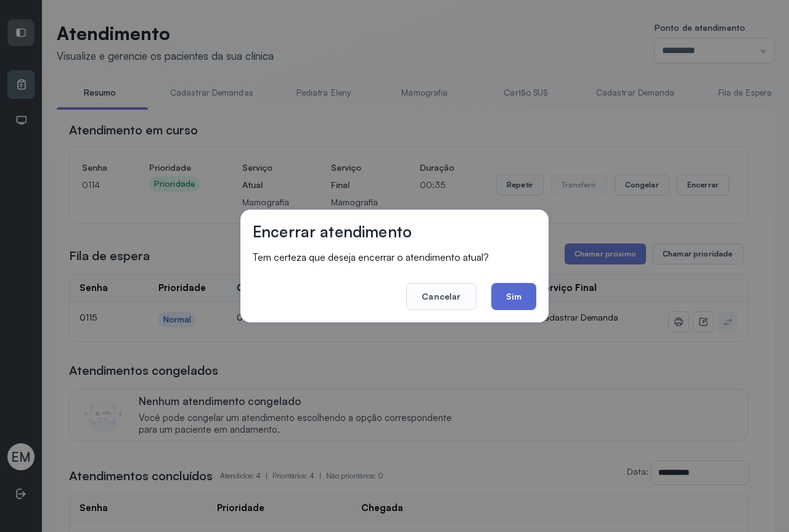
click at [519, 295] on button "Sim" at bounding box center [513, 296] width 45 height 27
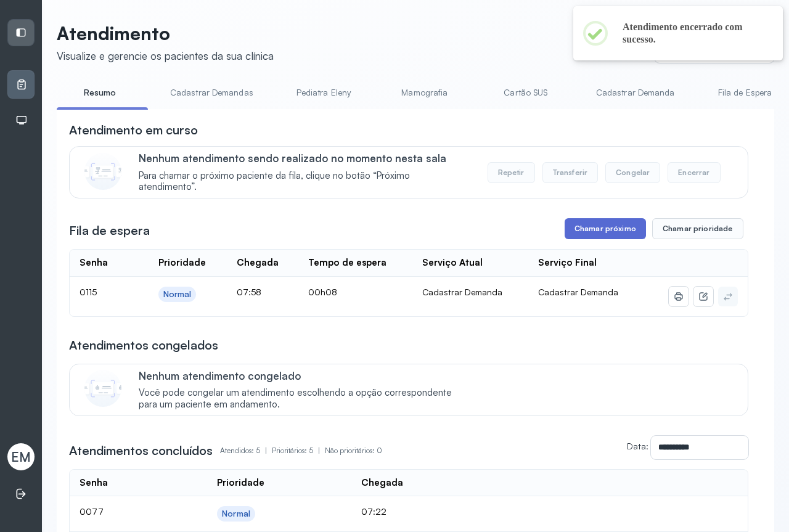
click at [586, 239] on button "Chamar próximo" at bounding box center [605, 228] width 81 height 21
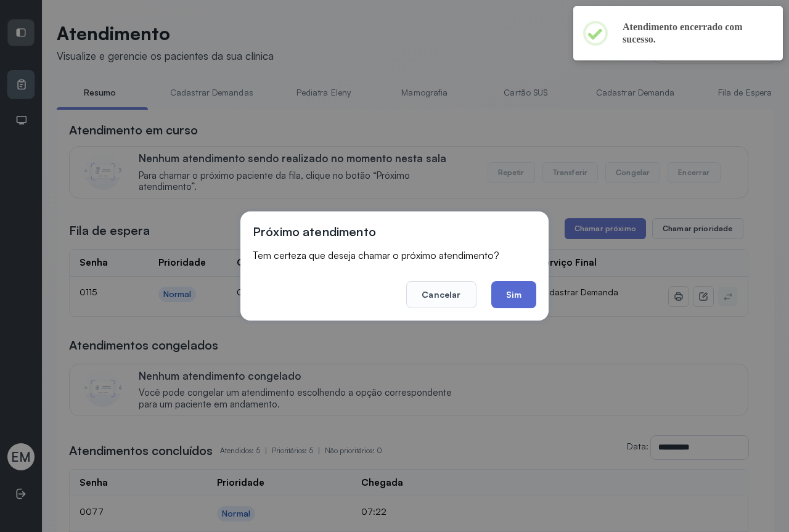
click at [505, 284] on button "Sim" at bounding box center [513, 294] width 45 height 27
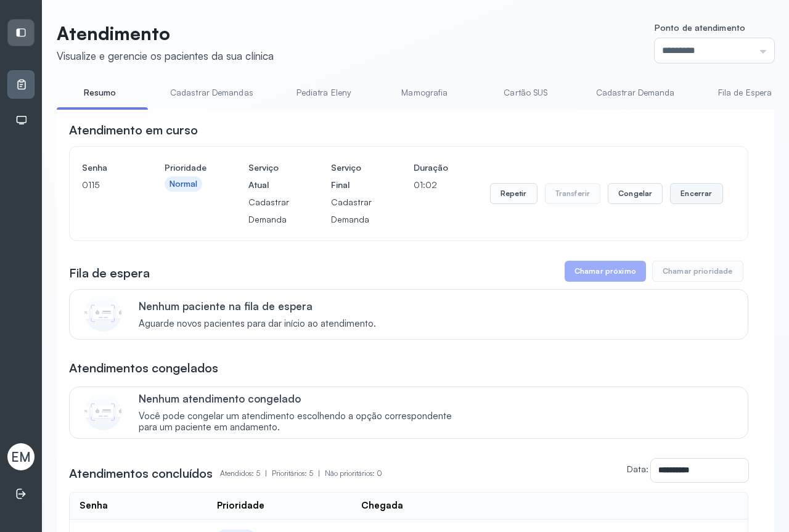
click at [697, 191] on button "Encerrar" at bounding box center [696, 193] width 52 height 21
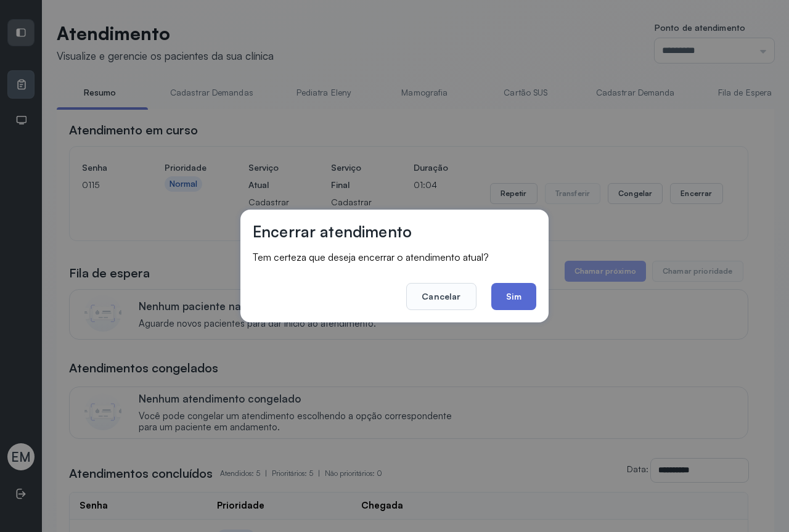
click at [519, 306] on button "Sim" at bounding box center [513, 296] width 45 height 27
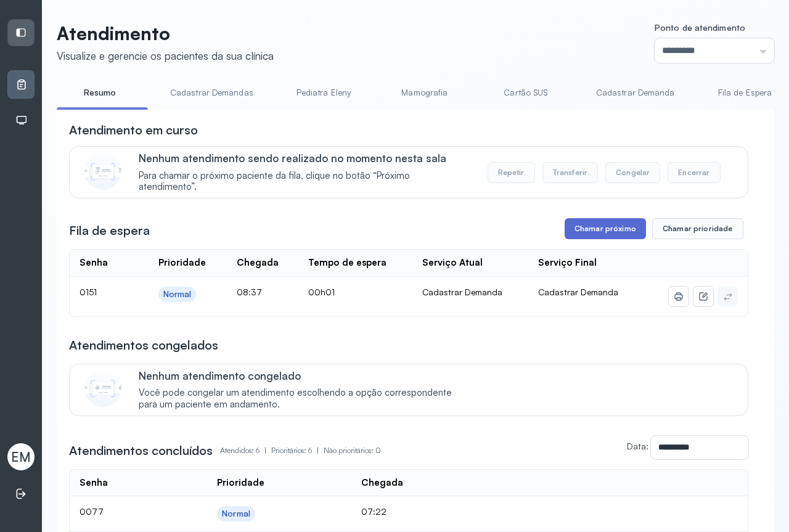
click at [600, 231] on button "Chamar próximo" at bounding box center [605, 228] width 81 height 21
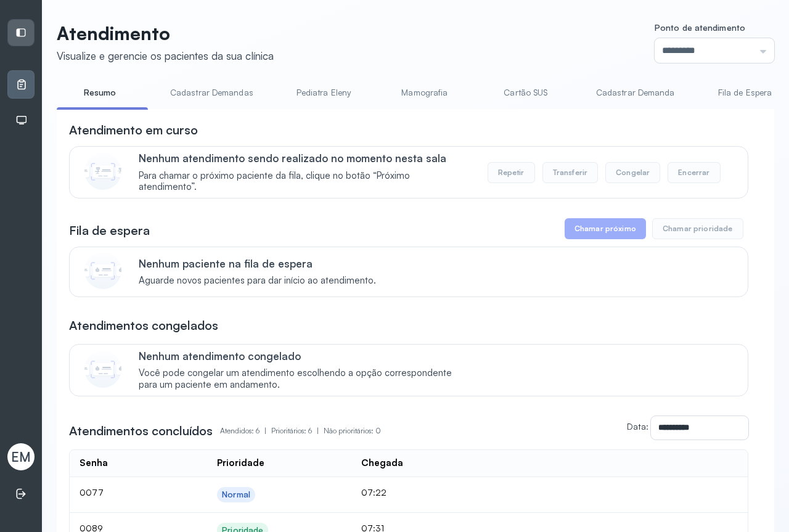
click at [7, 478] on div "Atendimento Painéis Painéis Tv EM" at bounding box center [21, 266] width 42 height 532
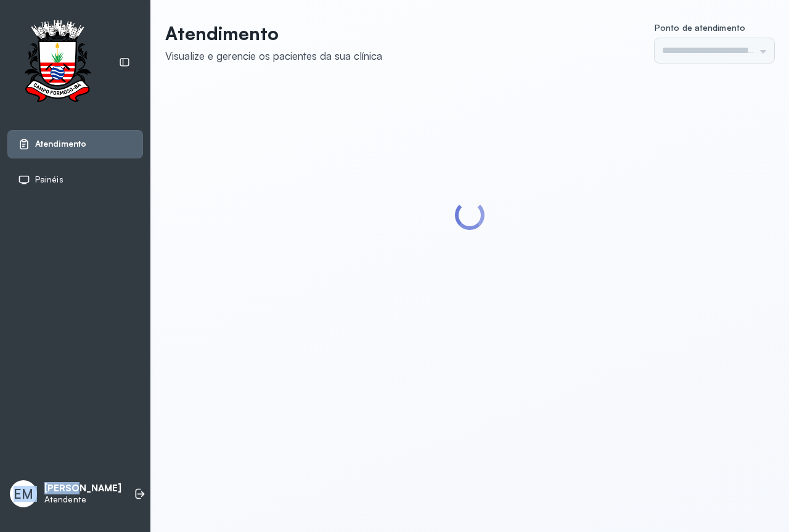
click at [71, 339] on div "Atendimento Painéis EM [PERSON_NAME]" at bounding box center [75, 266] width 150 height 532
type input "*********"
click at [88, 417] on div "Atendimento Painéis Tv EM [PERSON_NAME]" at bounding box center [75, 266] width 150 height 532
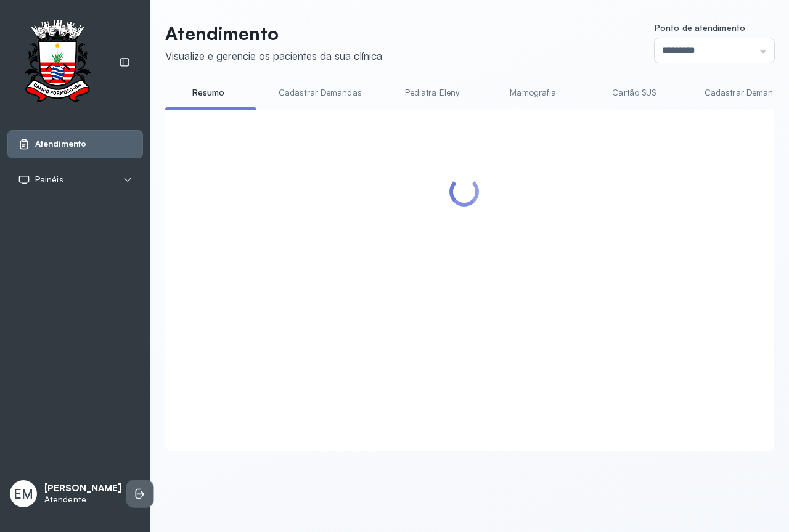
click at [134, 493] on icon at bounding box center [140, 494] width 12 height 12
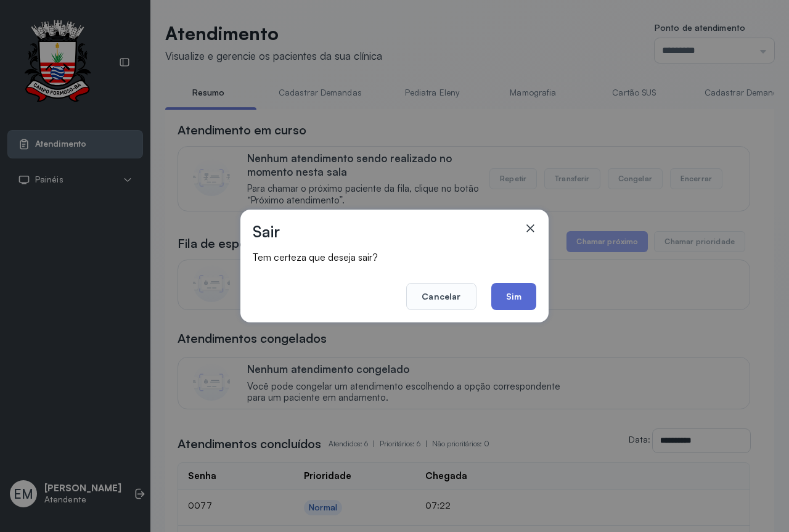
click at [523, 295] on button "Sim" at bounding box center [513, 296] width 45 height 27
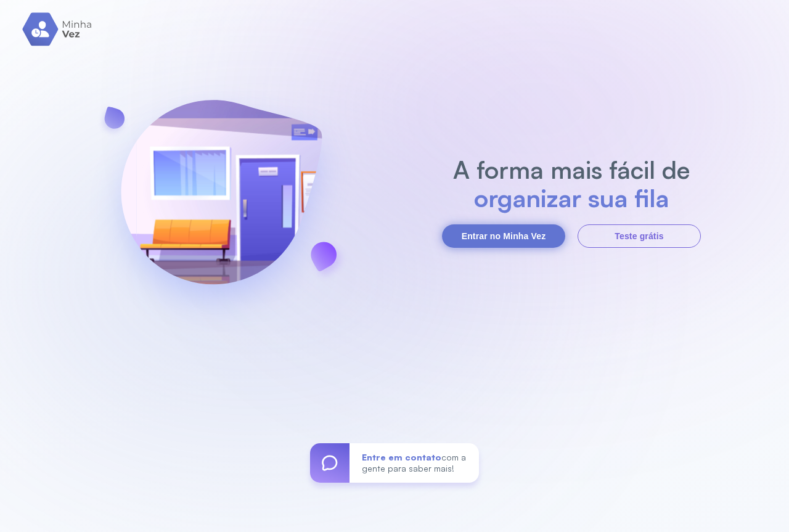
click at [496, 230] on button "Entrar no Minha Vez" at bounding box center [503, 235] width 123 height 23
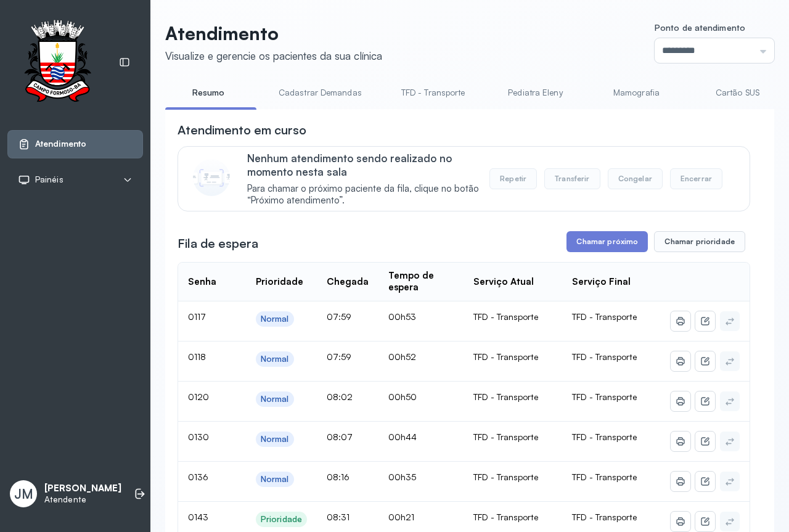
click at [208, 98] on link "Resumo" at bounding box center [208, 93] width 86 height 20
drag, startPoint x: 288, startPoint y: 100, endPoint x: 327, endPoint y: 92, distance: 39.8
click at [327, 92] on ul "Resumo Cadastrar Demandas TFD - Transporte Pediatra Eleny Mamografia Cartão SUS…" at bounding box center [469, 97] width 609 height 28
drag, startPoint x: 283, startPoint y: 115, endPoint x: 335, endPoint y: 113, distance: 52.5
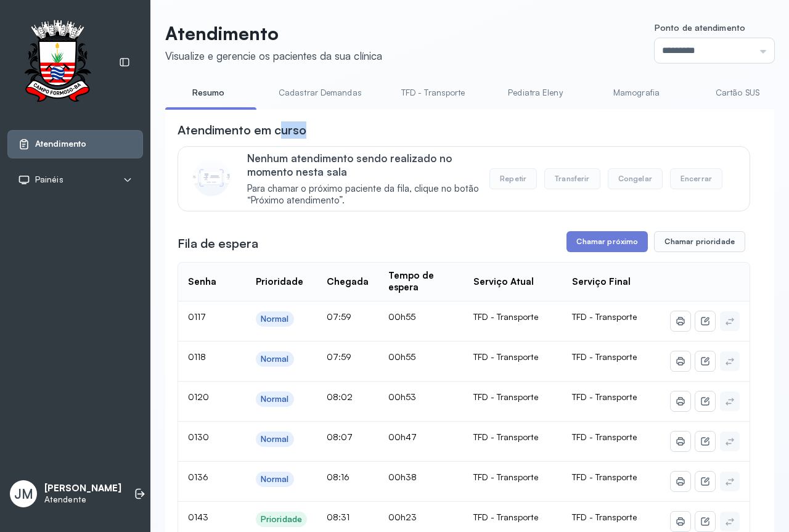
click at [493, 90] on link "Atendimento Policlínica" at bounding box center [472, 93] width 113 height 20
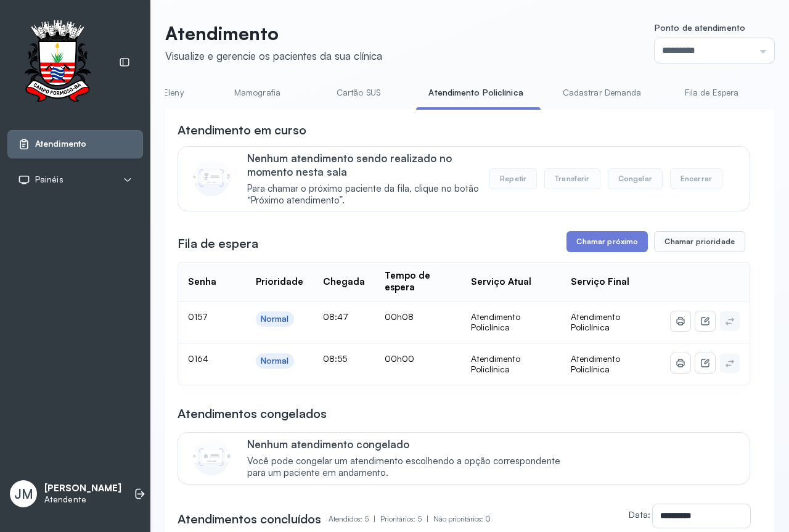
click at [606, 233] on div "**********" at bounding box center [464, 431] width 573 height 621
click at [594, 245] on button "Chamar próximo" at bounding box center [607, 241] width 81 height 21
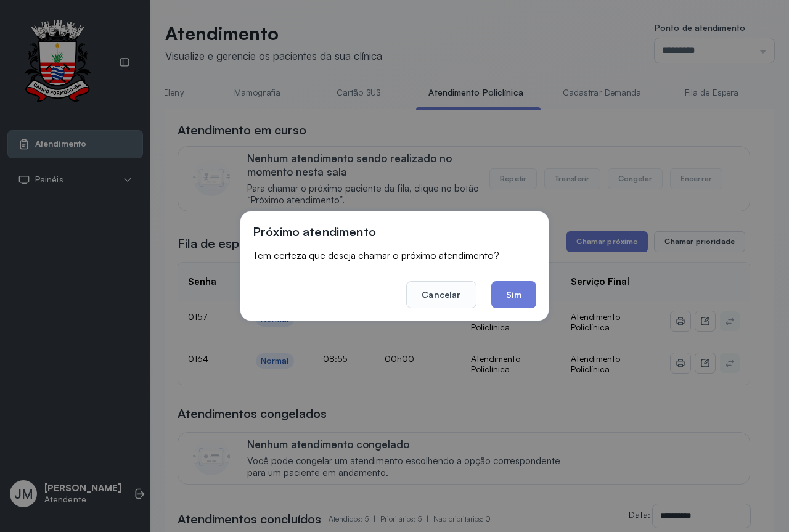
click at [502, 280] on footer "Cancelar Sim" at bounding box center [395, 286] width 284 height 44
click at [507, 299] on button "Sim" at bounding box center [513, 294] width 45 height 27
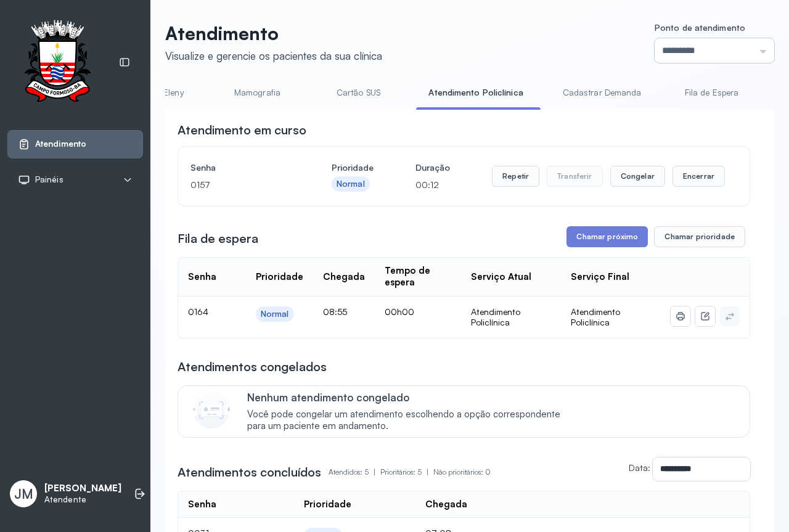
click at [748, 52] on input "*********" at bounding box center [715, 50] width 120 height 25
type input "*********"
click at [644, 232] on div "Atendimento Visualize e gerencie os pacientes da sua clínica Ponto de atendimen…" at bounding box center [469, 398] width 609 height 753
click at [693, 180] on button "Encerrar" at bounding box center [699, 176] width 52 height 21
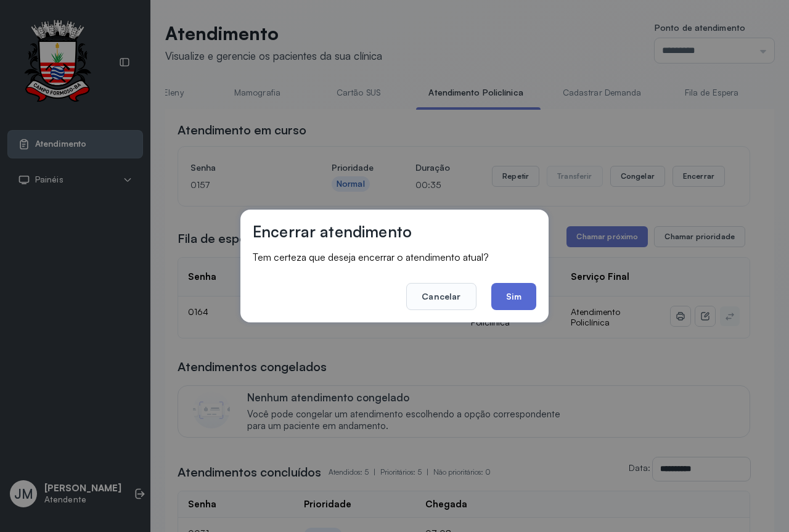
click at [510, 293] on button "Sim" at bounding box center [513, 296] width 45 height 27
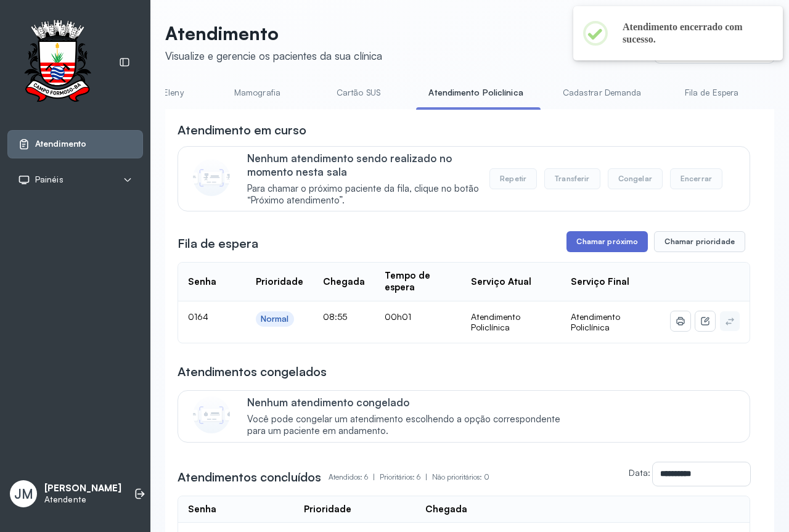
click at [585, 238] on button "Chamar próximo" at bounding box center [607, 241] width 81 height 21
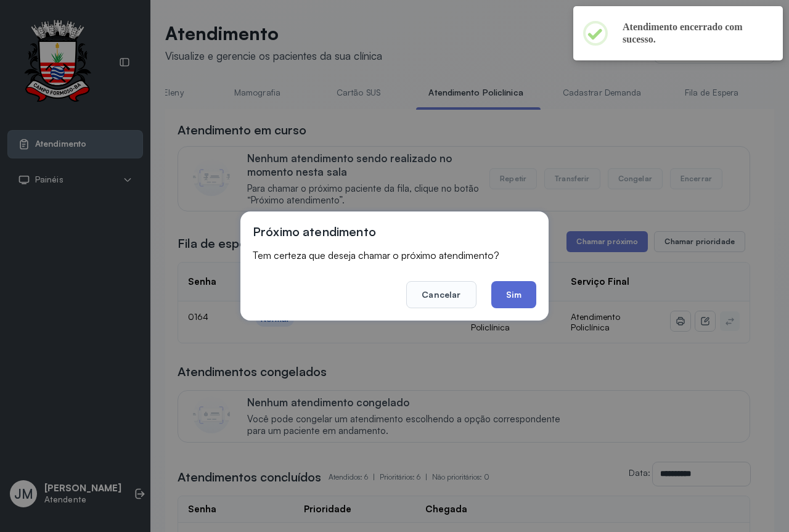
click at [506, 285] on button "Sim" at bounding box center [513, 294] width 45 height 27
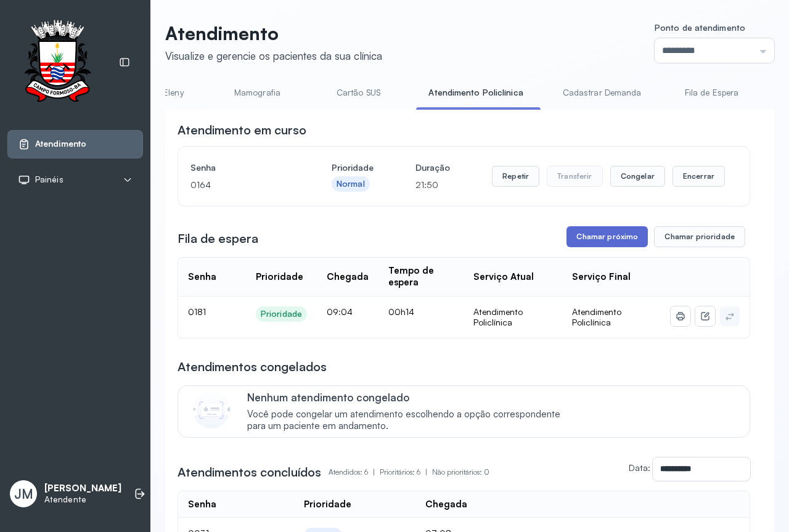
click at [613, 242] on button "Chamar próximo" at bounding box center [607, 236] width 81 height 21
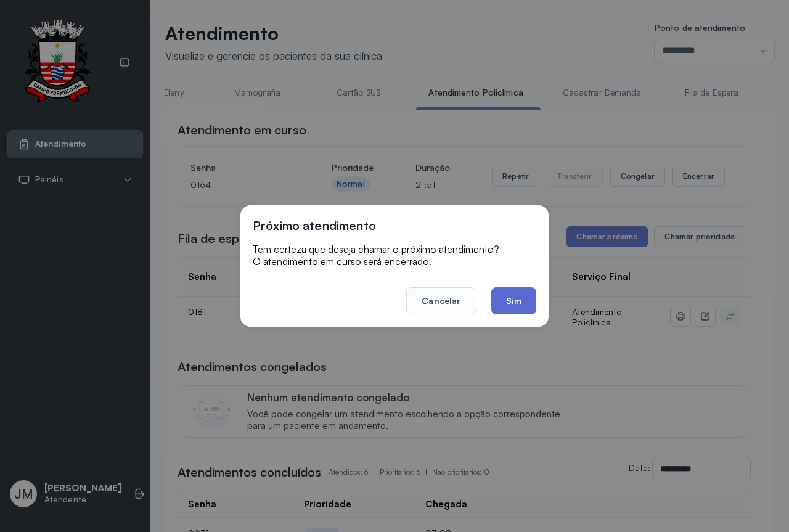
click at [527, 300] on button "Sim" at bounding box center [513, 300] width 45 height 27
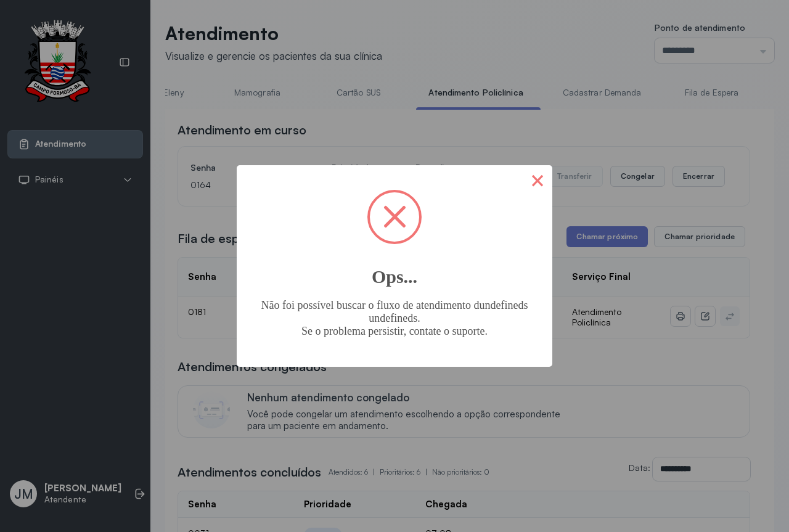
click at [540, 185] on button "×" at bounding box center [538, 180] width 30 height 30
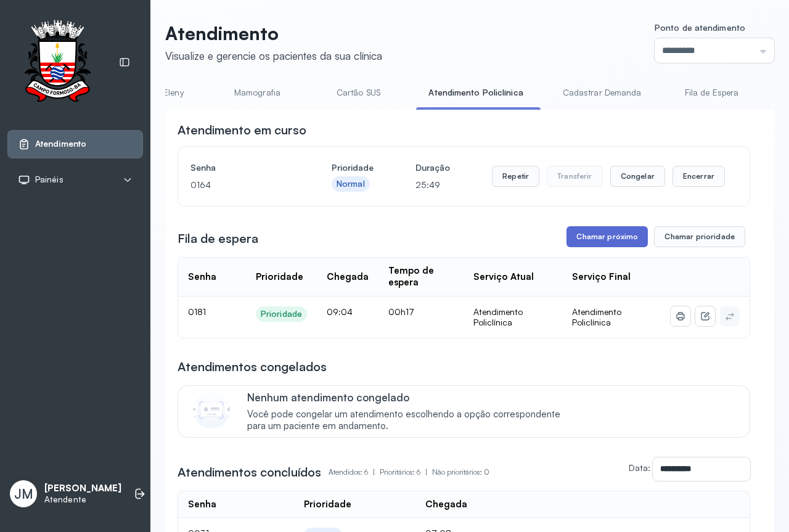
click at [601, 240] on button "Chamar próximo" at bounding box center [607, 236] width 81 height 21
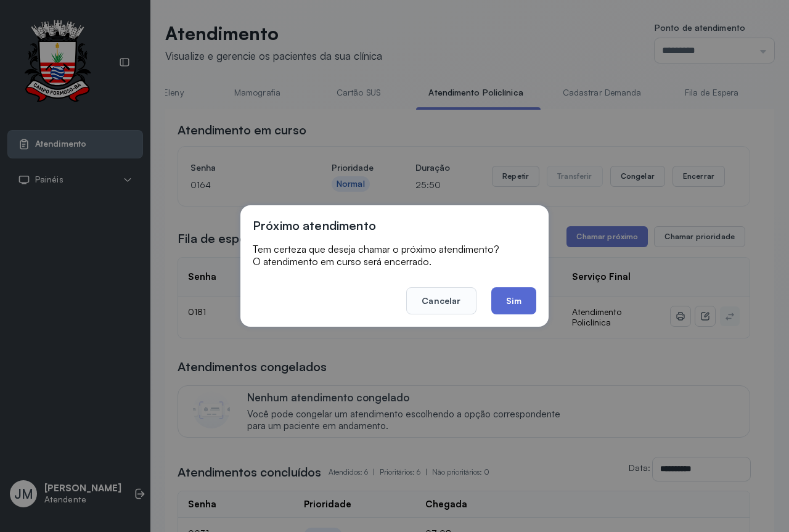
click at [515, 296] on button "Sim" at bounding box center [513, 300] width 45 height 27
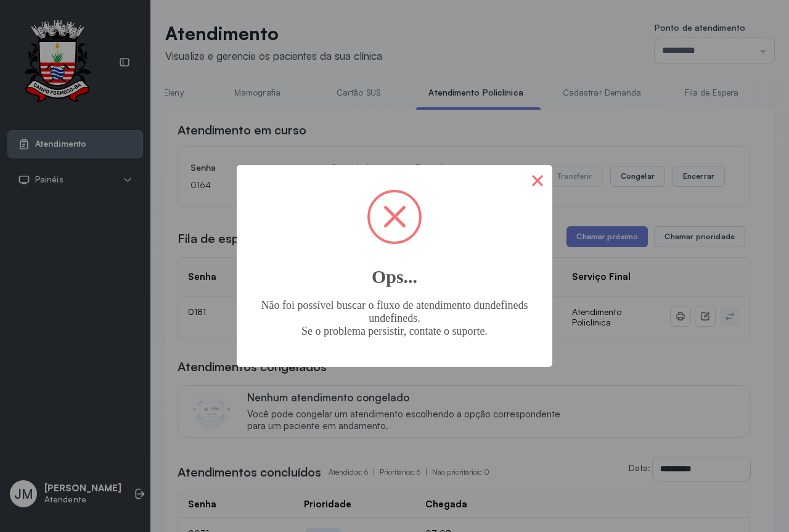
click at [539, 174] on button "×" at bounding box center [538, 180] width 30 height 30
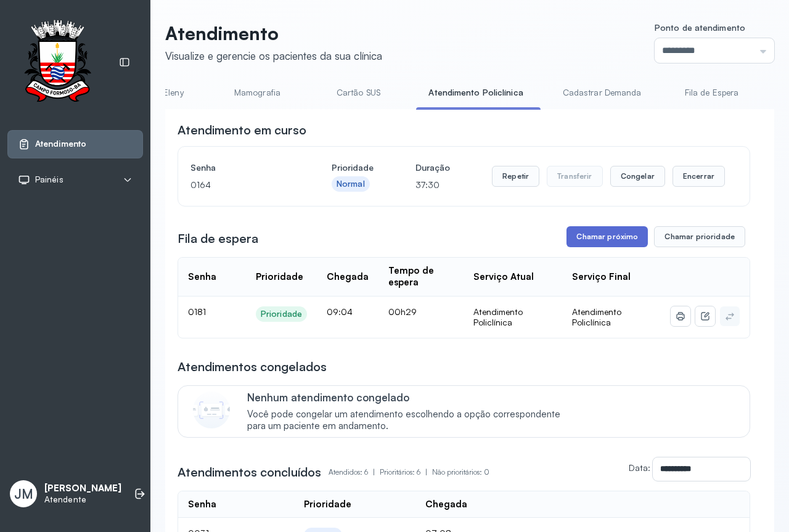
click at [600, 237] on button "Chamar próximo" at bounding box center [607, 236] width 81 height 21
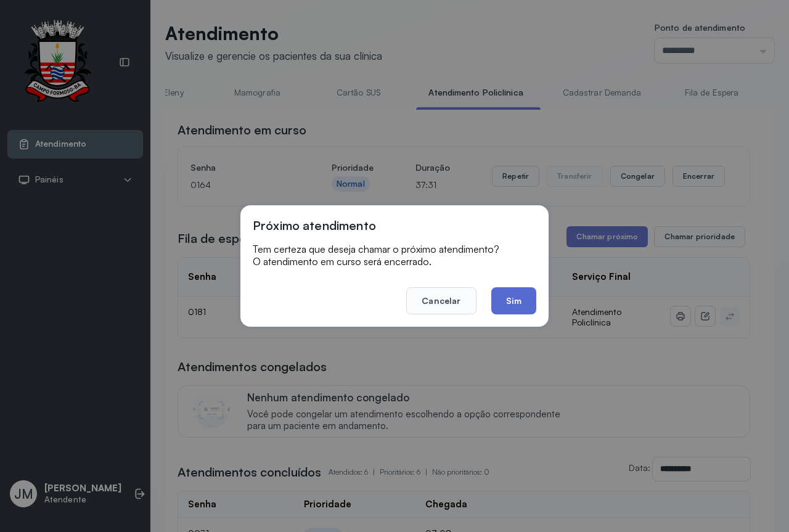
click at [521, 299] on button "Sim" at bounding box center [513, 300] width 45 height 27
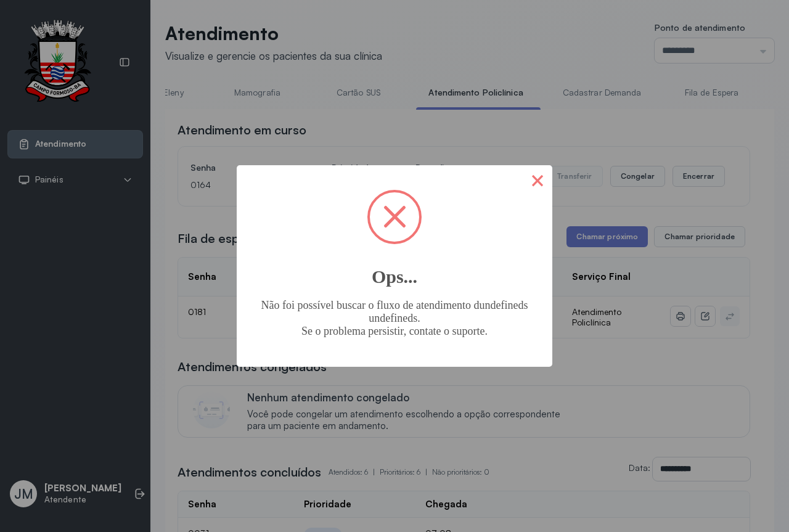
click at [538, 182] on button "×" at bounding box center [538, 180] width 30 height 30
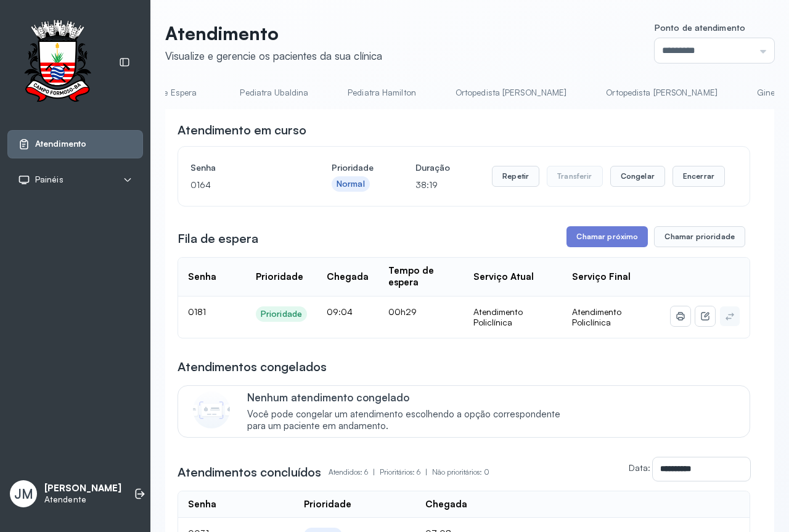
scroll to position [0, 0]
click at [211, 90] on link "Resumo" at bounding box center [208, 93] width 86 height 20
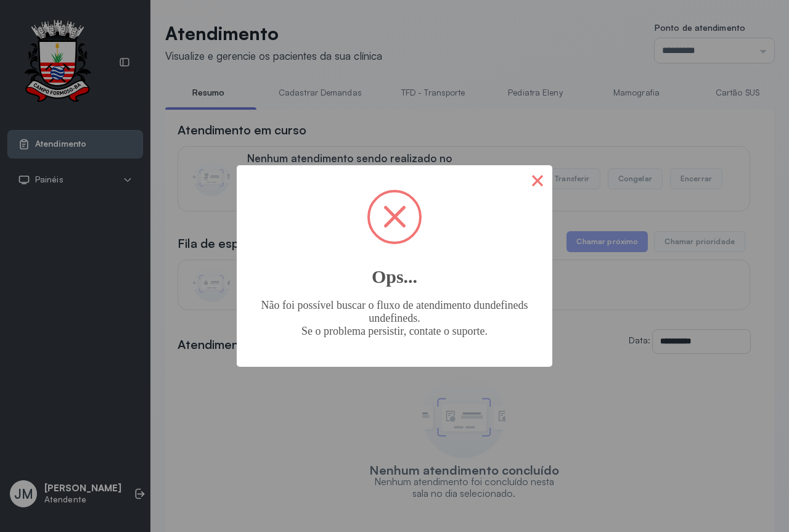
click at [538, 184] on button "×" at bounding box center [538, 180] width 30 height 30
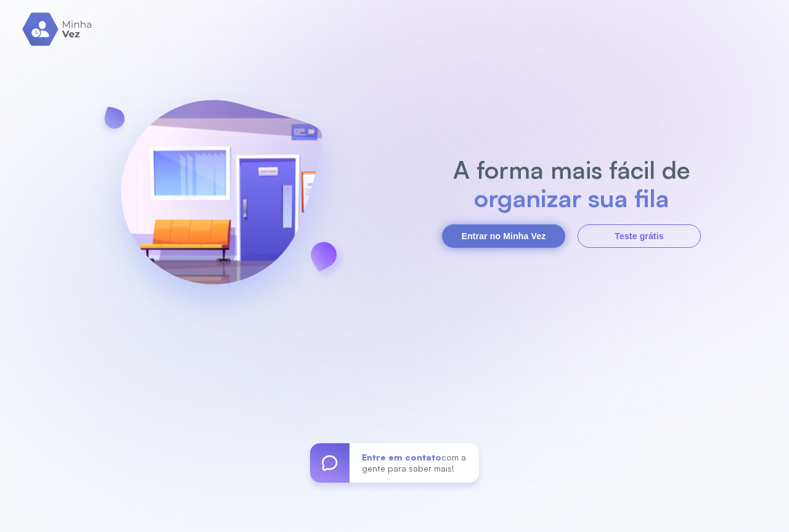
click at [484, 231] on button "Entrar no Minha Vez" at bounding box center [503, 235] width 123 height 23
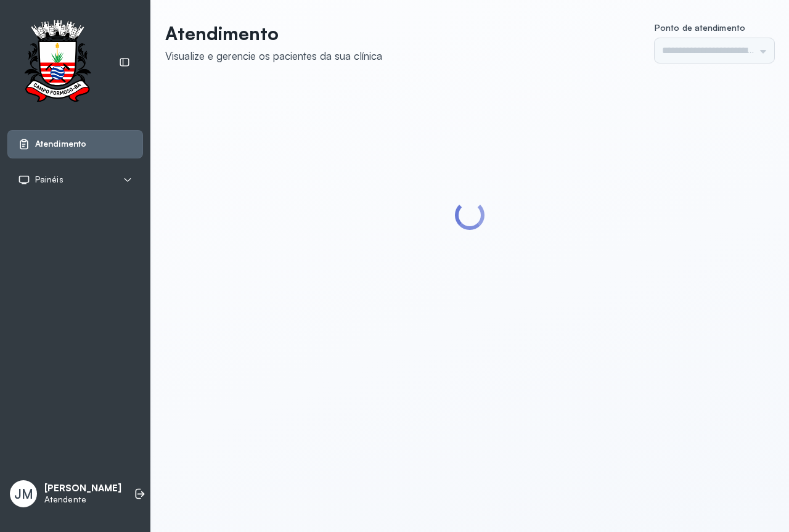
type input "*********"
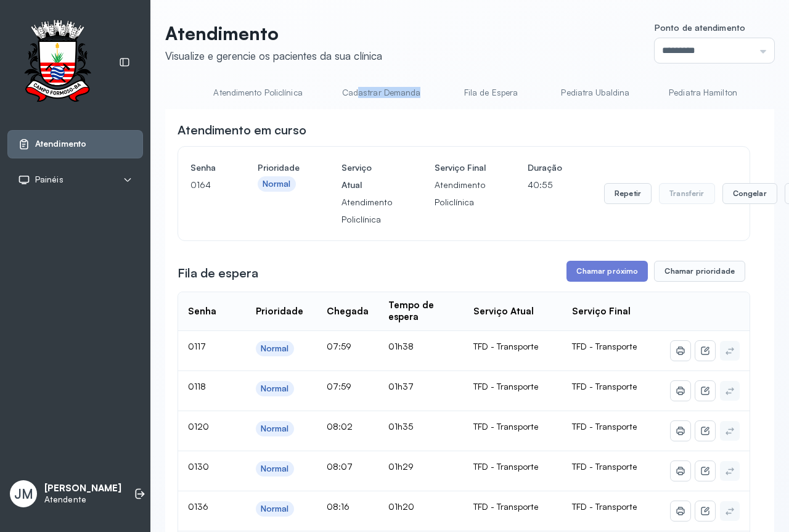
drag, startPoint x: 350, startPoint y: 107, endPoint x: 429, endPoint y: 107, distance: 79.5
click at [429, 107] on div "Resumo Cadastrar Demandas TFD - Transporte Pediatra Eleny Mamografia Cartão SUS…" at bounding box center [469, 97] width 609 height 28
click at [271, 91] on link "Atendimento Policlínica" at bounding box center [257, 93] width 113 height 20
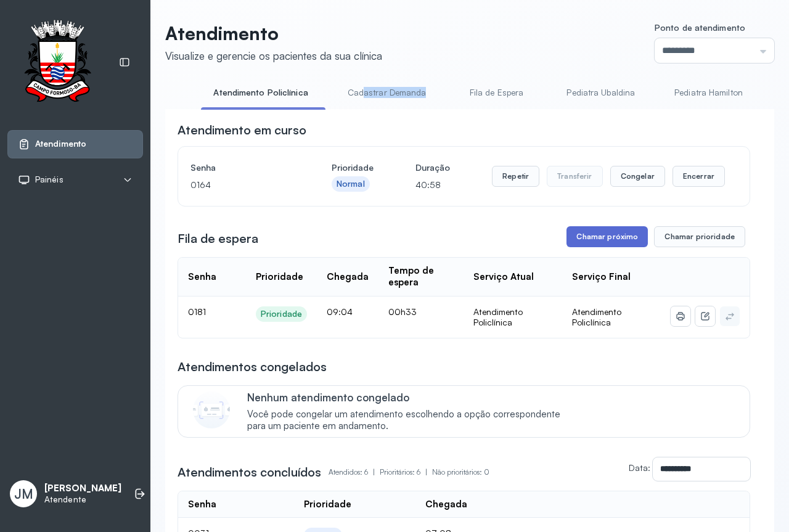
click at [602, 235] on button "Chamar próximo" at bounding box center [607, 236] width 81 height 21
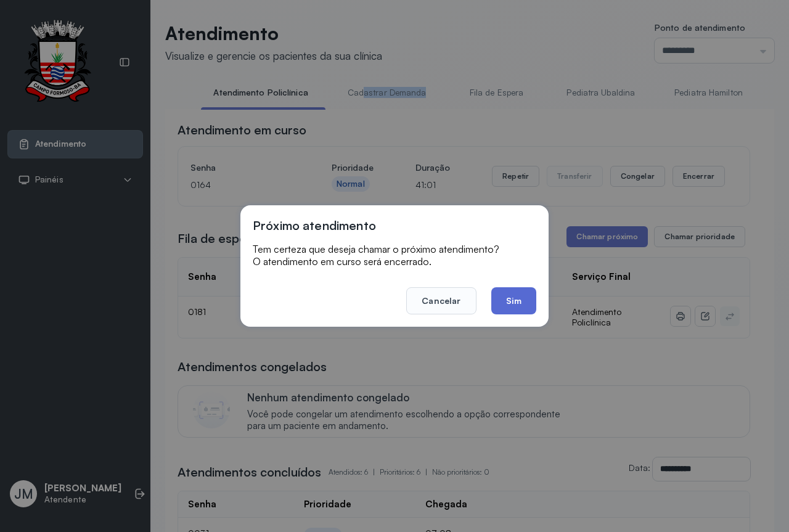
click at [519, 300] on button "Sim" at bounding box center [513, 300] width 45 height 27
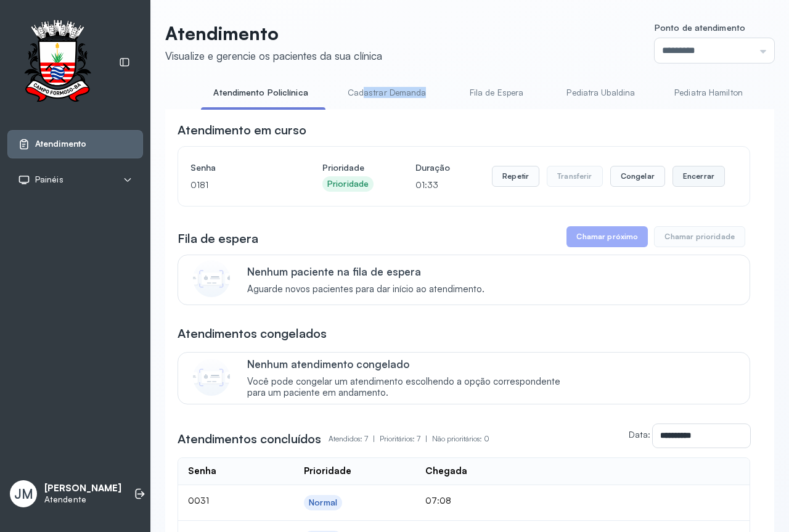
click at [677, 177] on button "Encerrar" at bounding box center [699, 176] width 52 height 21
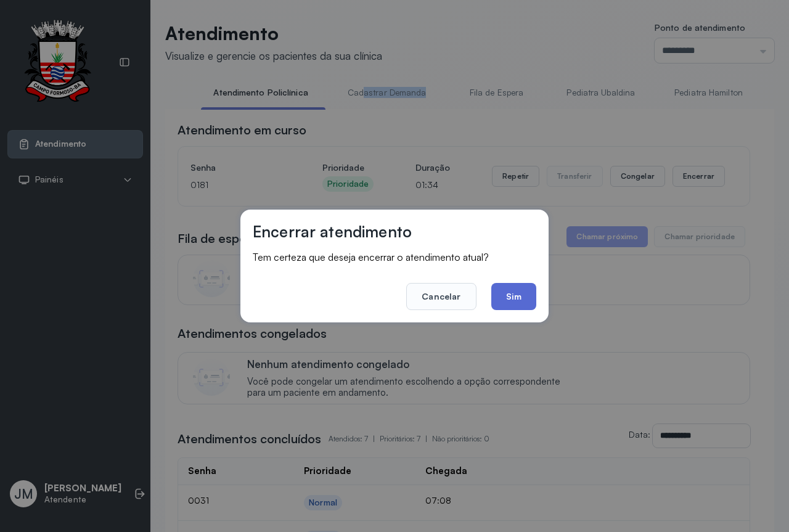
click at [531, 293] on button "Sim" at bounding box center [513, 296] width 45 height 27
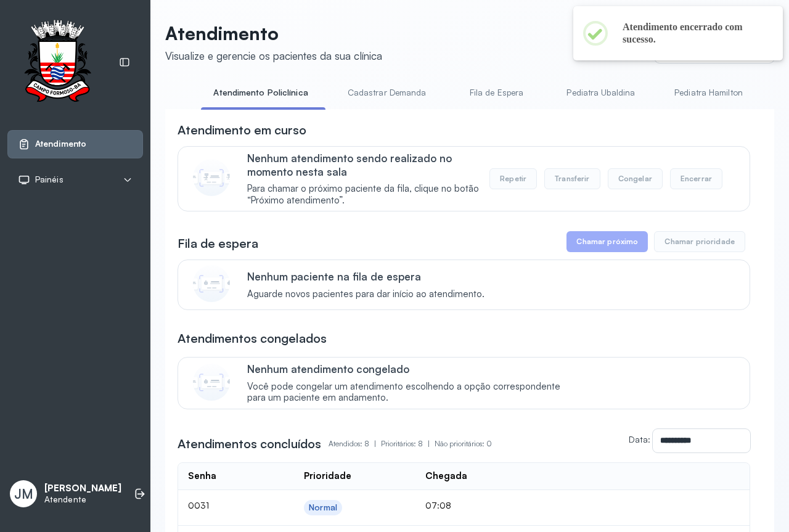
drag, startPoint x: 256, startPoint y: 107, endPoint x: 334, endPoint y: 105, distance: 77.7
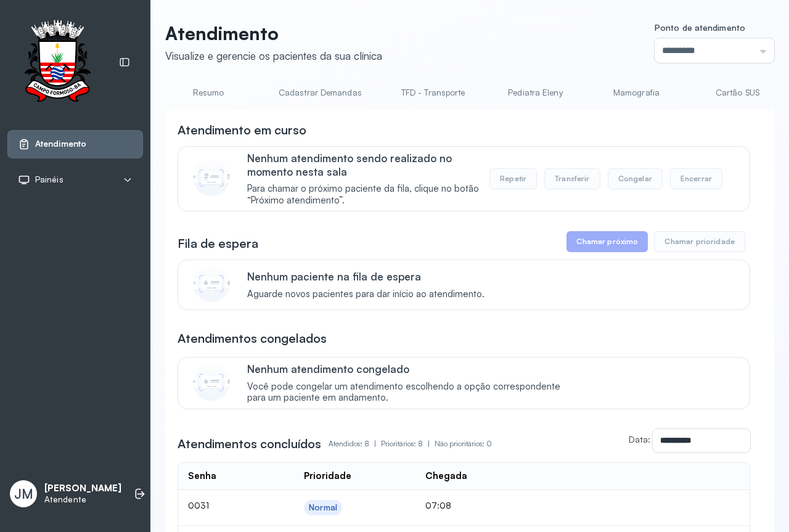
click at [204, 95] on link "Resumo" at bounding box center [208, 93] width 86 height 20
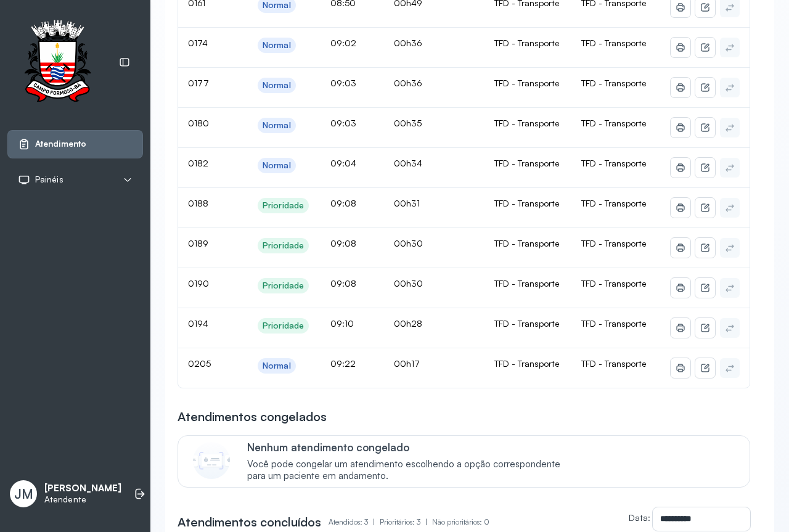
scroll to position [1110, 0]
